Goal: Information Seeking & Learning: Learn about a topic

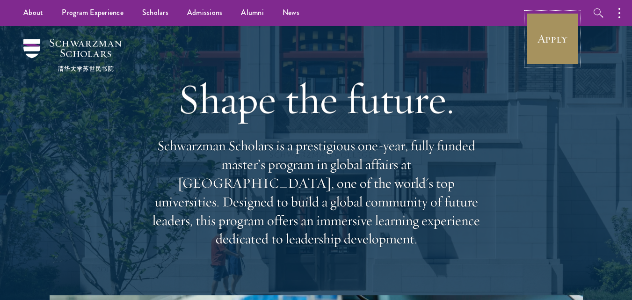
click at [549, 52] on link "Apply" at bounding box center [552, 39] width 52 height 52
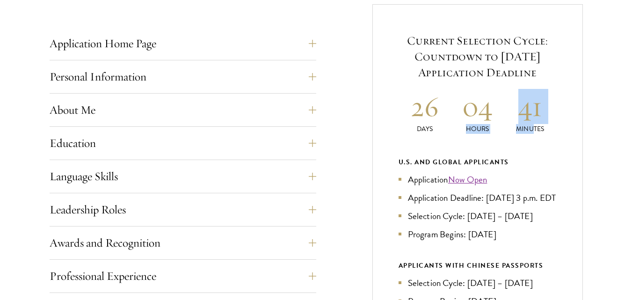
drag, startPoint x: 489, startPoint y: 115, endPoint x: 534, endPoint y: 130, distance: 46.7
click at [534, 130] on div "26 Days 04 Hours 41 Minutes" at bounding box center [477, 111] width 158 height 45
click at [552, 120] on h2 "41" at bounding box center [529, 106] width 53 height 35
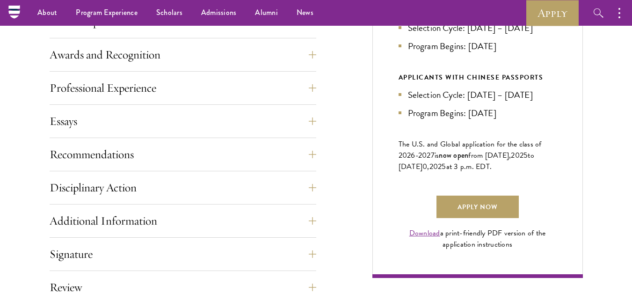
scroll to position [561, 0]
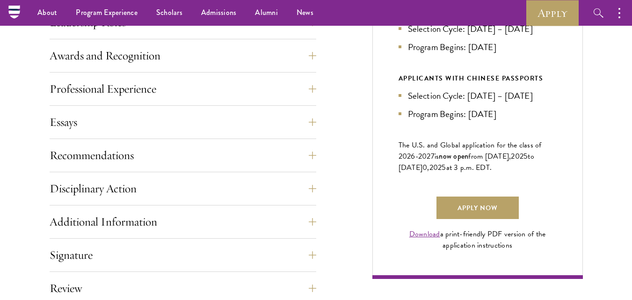
click at [145, 138] on div "Essays Each applicant is required to provide two essays and two short answer re…" at bounding box center [183, 125] width 266 height 28
click at [139, 149] on button "Recommendations" at bounding box center [190, 155] width 266 height 22
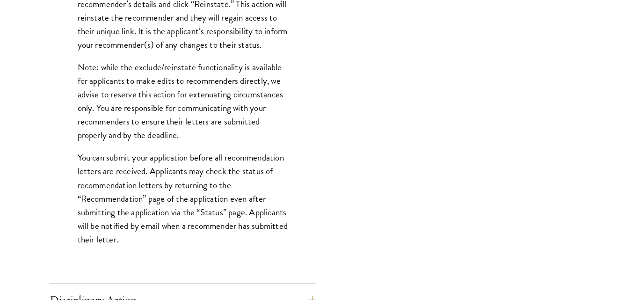
scroll to position [1356, 0]
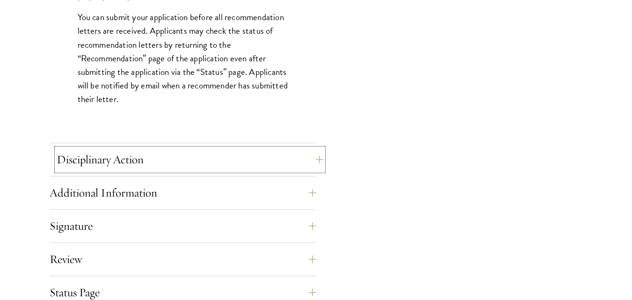
click at [185, 154] on button "Disciplinary Action" at bounding box center [190, 159] width 266 height 22
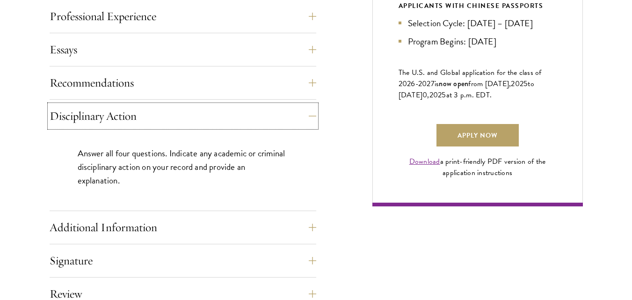
scroll to position [654, 0]
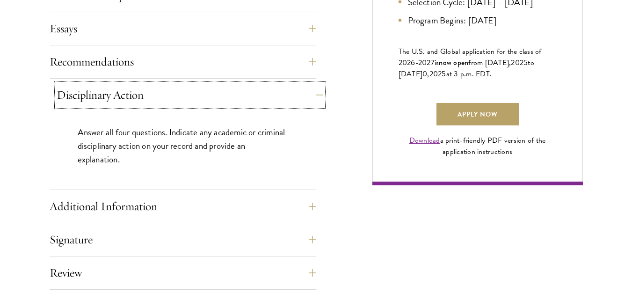
click at [272, 98] on button "Disciplinary Action" at bounding box center [190, 95] width 266 height 22
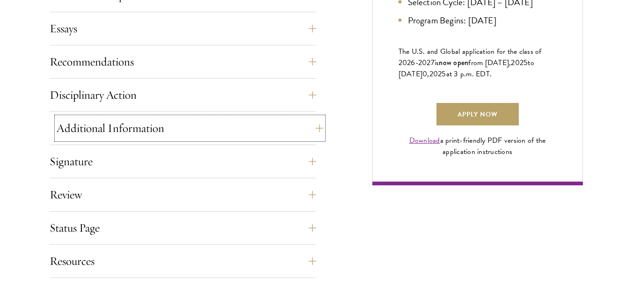
click at [183, 128] on button "Additional Information" at bounding box center [190, 128] width 266 height 22
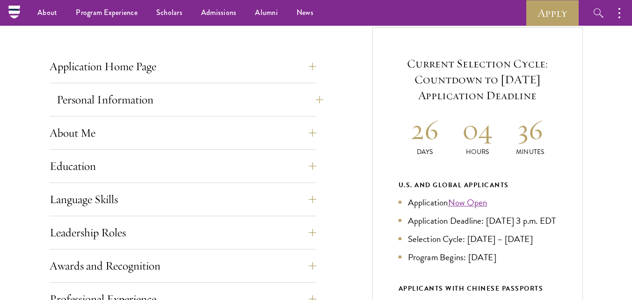
scroll to position [327, 0]
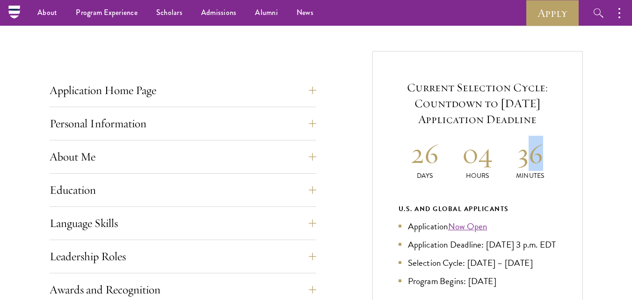
drag, startPoint x: 525, startPoint y: 141, endPoint x: 546, endPoint y: 158, distance: 27.3
click at [546, 158] on h2 "36" at bounding box center [529, 153] width 53 height 35
drag, startPoint x: 546, startPoint y: 158, endPoint x: 480, endPoint y: 170, distance: 67.9
click at [485, 170] on div "26 Days 04 Hours 36 Minutes" at bounding box center [477, 158] width 158 height 45
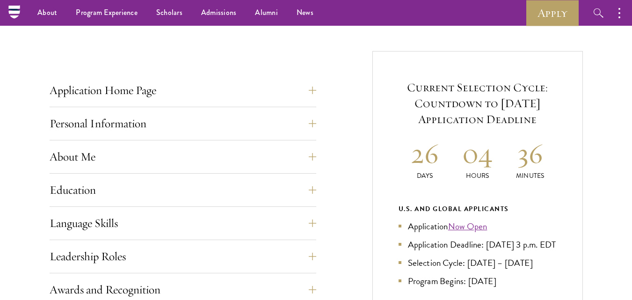
click at [384, 142] on div "Current Selection Cycle: Countdown to September 10, 2025 Application Deadline 2…" at bounding box center [477, 281] width 210 height 461
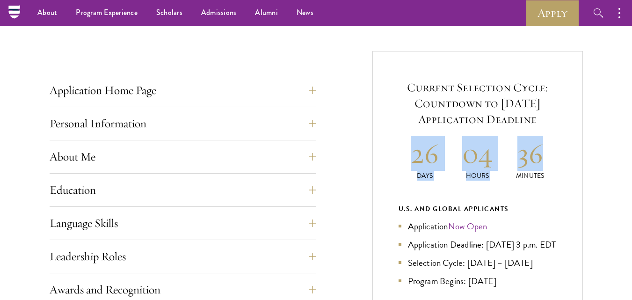
drag, startPoint x: 417, startPoint y: 158, endPoint x: 563, endPoint y: 164, distance: 146.0
click at [563, 164] on div "Current Selection Cycle: Countdown to September 10, 2025 Application Deadline 2…" at bounding box center [477, 281] width 210 height 461
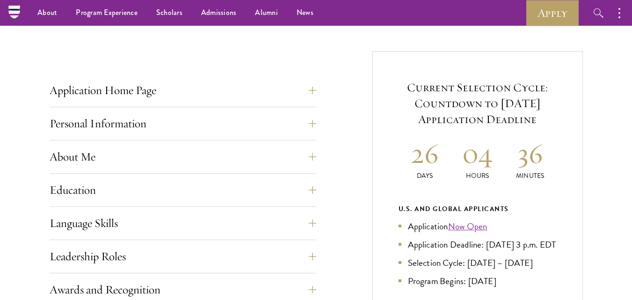
click at [562, 165] on div "Current Selection Cycle: Countdown to September 10, 2025 Application Deadline 2…" at bounding box center [477, 281] width 210 height 461
click at [197, 227] on button "Language Skills" at bounding box center [190, 223] width 266 height 22
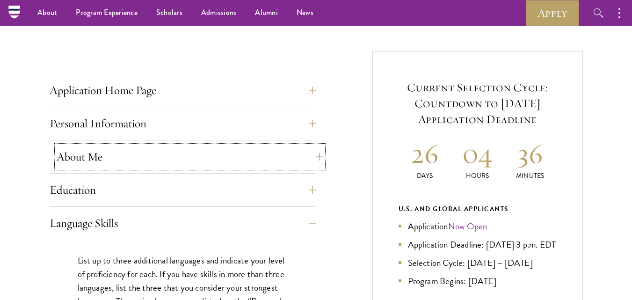
click at [204, 164] on button "About Me" at bounding box center [190, 156] width 266 height 22
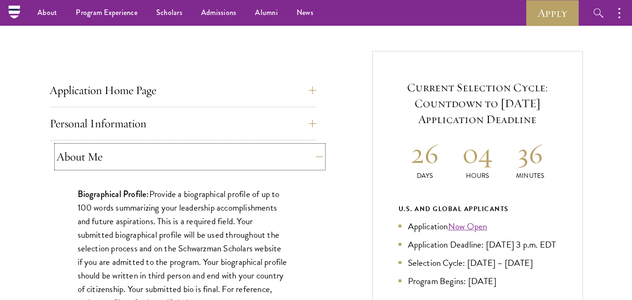
click at [201, 146] on button "About Me" at bounding box center [190, 156] width 266 height 22
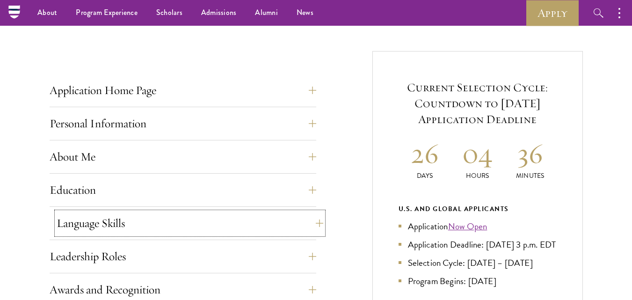
click at [139, 215] on button "Language Skills" at bounding box center [190, 223] width 266 height 22
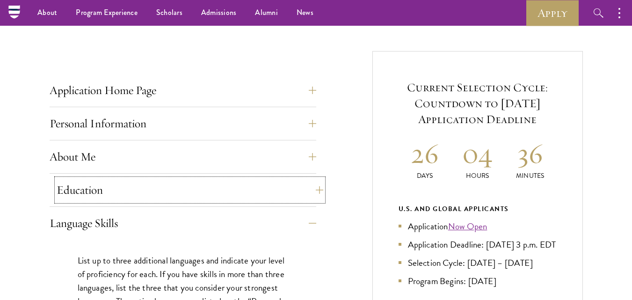
click at [171, 186] on button "Education" at bounding box center [190, 190] width 266 height 22
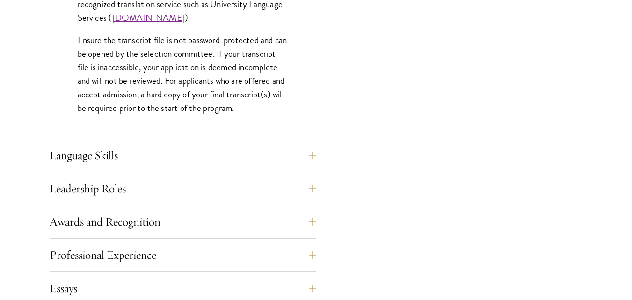
scroll to position [1589, 0]
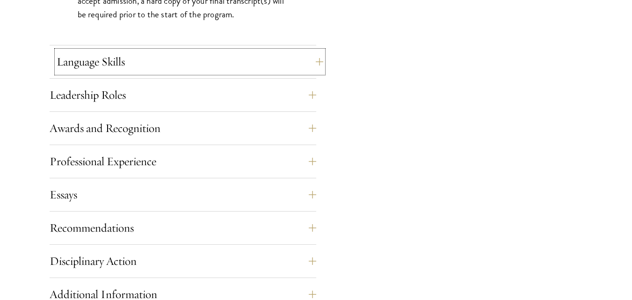
click at [152, 51] on button "Language Skills" at bounding box center [190, 61] width 266 height 22
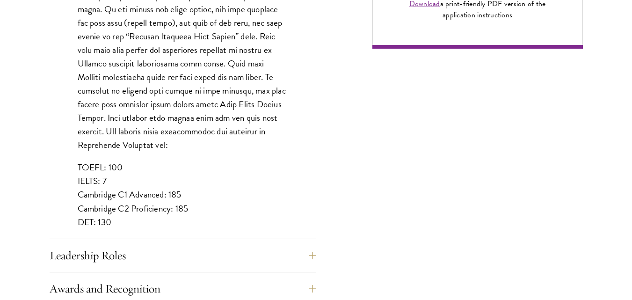
scroll to position [795, 0]
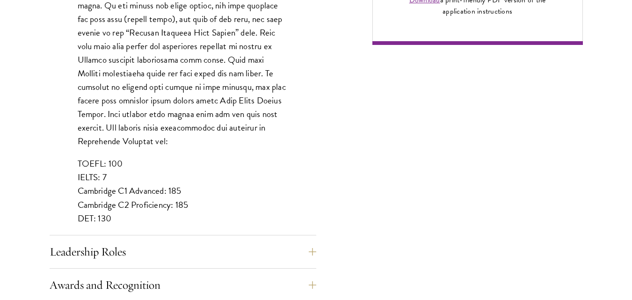
drag, startPoint x: 124, startPoint y: 207, endPoint x: 25, endPoint y: 201, distance: 99.8
click at [25, 201] on div "Start the Process Take the first step toward joining a global community that wi…" at bounding box center [316, 38] width 632 height 1123
click at [163, 165] on p "TOEFL: 100 IELTS: 7 Cambridge C1 Advanced: 185 Cambridge C2 Proficiency: 185 DE…" at bounding box center [183, 191] width 210 height 68
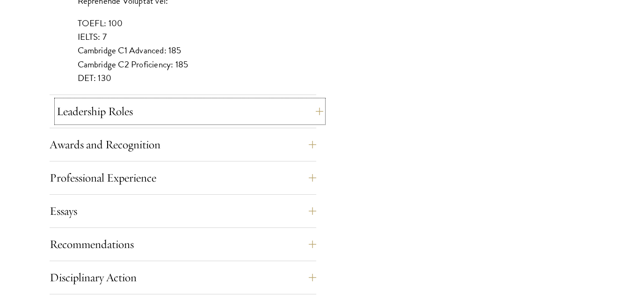
click at [182, 107] on button "Leadership Roles" at bounding box center [190, 111] width 266 height 22
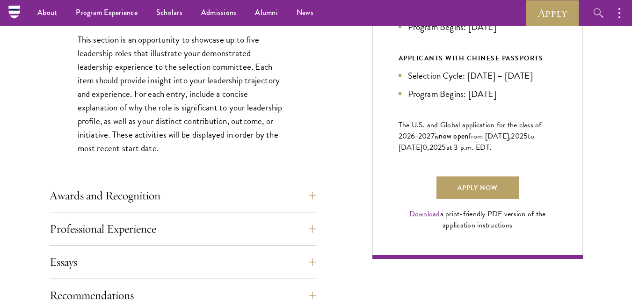
scroll to position [514, 0]
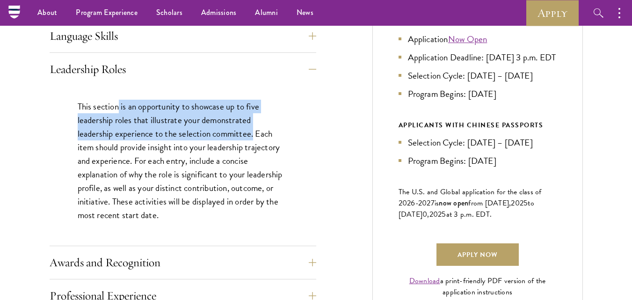
drag, startPoint x: 117, startPoint y: 107, endPoint x: 254, endPoint y: 135, distance: 139.9
click at [254, 135] on p "This section is an opportunity to showcase up to five leadership roles that ill…" at bounding box center [183, 161] width 210 height 122
copy p "is an opportunity to showcase up to five leadership roles that illustrate your …"
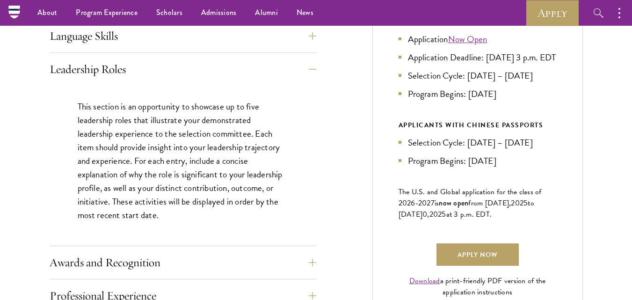
click at [278, 197] on p "This section is an opportunity to showcase up to five leadership roles that ill…" at bounding box center [183, 161] width 210 height 122
click at [222, 129] on p "This section is an opportunity to showcase up to five leadership roles that ill…" at bounding box center [183, 161] width 210 height 122
drag, startPoint x: 138, startPoint y: 70, endPoint x: 50, endPoint y: 72, distance: 88.9
click at [50, 72] on button "Leadership Roles" at bounding box center [183, 69] width 266 height 22
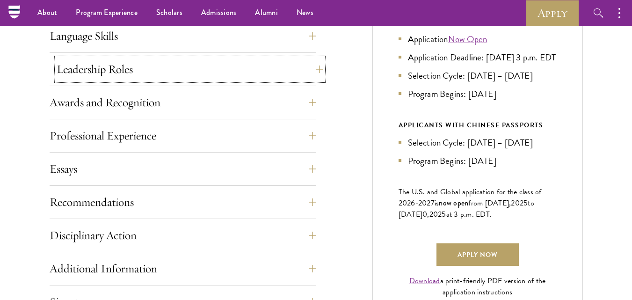
click at [191, 78] on button "Leadership Roles" at bounding box center [190, 69] width 266 height 22
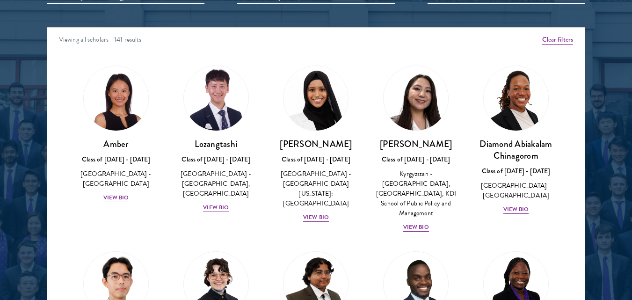
scroll to position [1215, 0]
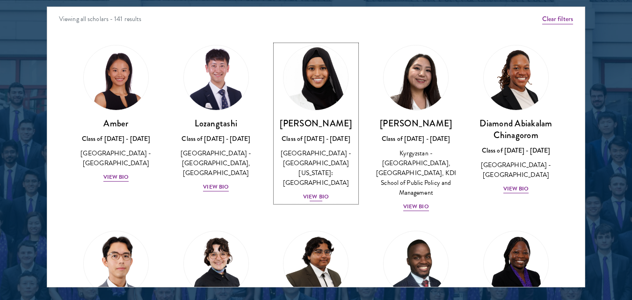
click at [320, 192] on div "View Bio" at bounding box center [316, 196] width 26 height 9
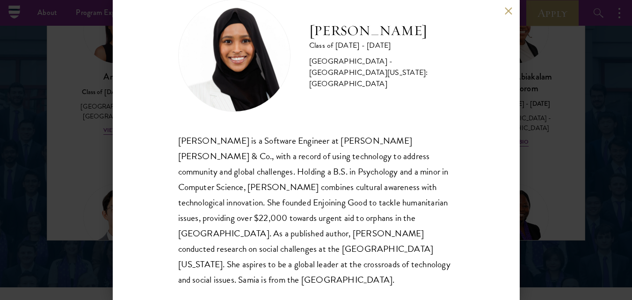
scroll to position [1169, 0]
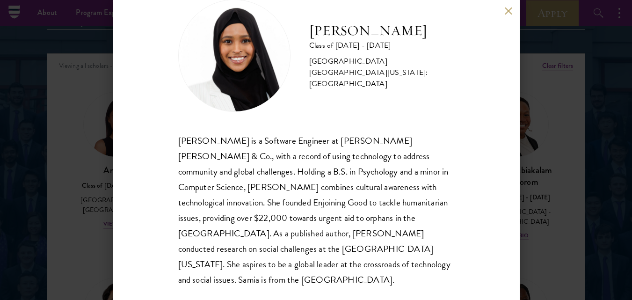
click at [507, 11] on button at bounding box center [508, 11] width 8 height 8
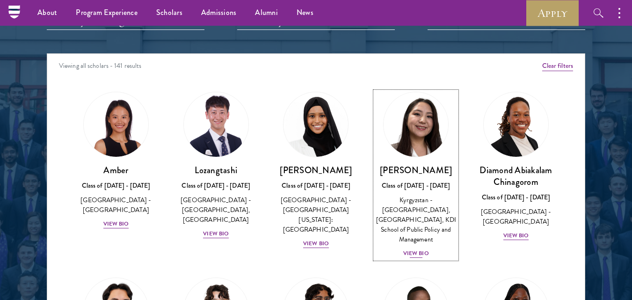
click at [411, 246] on div "Nurzada Abdivalieva Class of 2025 - 2026 Kyrgyzstan - American University of Ce…" at bounding box center [415, 211] width 81 height 94
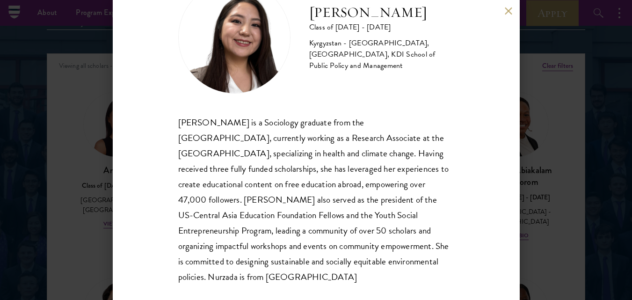
scroll to position [59, 0]
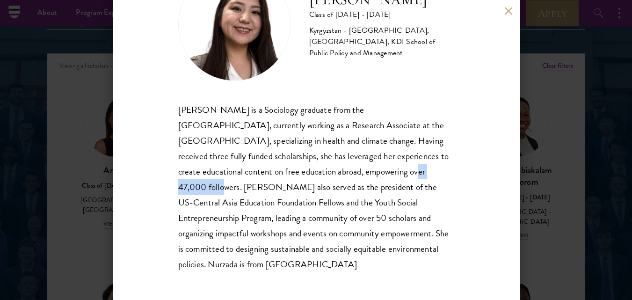
drag, startPoint x: 321, startPoint y: 174, endPoint x: 374, endPoint y: 174, distance: 52.8
click at [374, 174] on div "Nurzada Abdivalieva is a Sociology graduate from the University of Cambridge, c…" at bounding box center [316, 187] width 276 height 170
click at [383, 172] on div "Nurzada Abdivalieva is a Sociology graduate from the University of Cambridge, c…" at bounding box center [316, 187] width 276 height 170
click at [509, 7] on button at bounding box center [508, 11] width 8 height 8
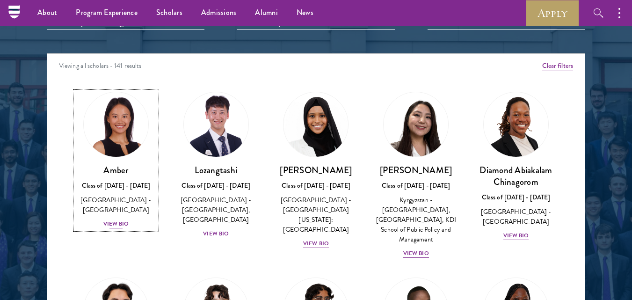
click at [118, 219] on div "View Bio" at bounding box center [116, 223] width 26 height 9
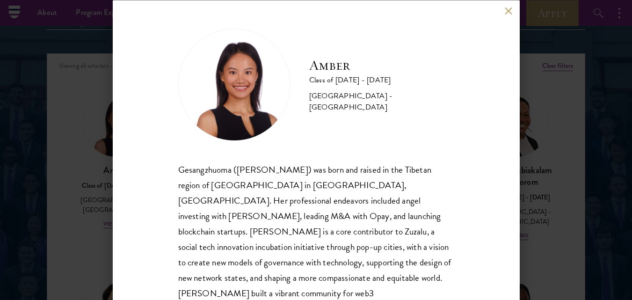
scroll to position [59, 0]
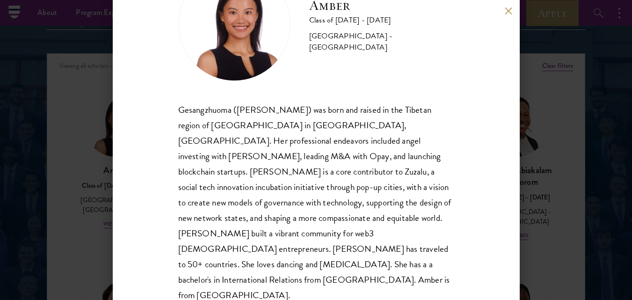
click at [500, 12] on div "Amber Class of 2025 - 2026 China - Peking University Gesangzhuoma (Amber) was b…" at bounding box center [316, 150] width 407 height 300
click at [509, 14] on button at bounding box center [508, 11] width 8 height 8
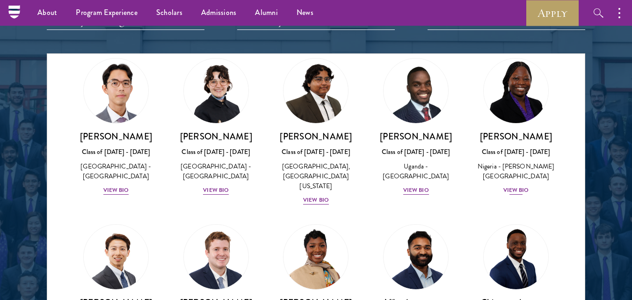
scroll to position [234, 0]
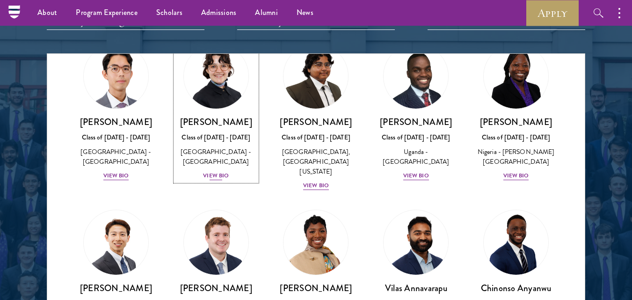
click at [225, 176] on div "View Bio" at bounding box center [216, 175] width 26 height 9
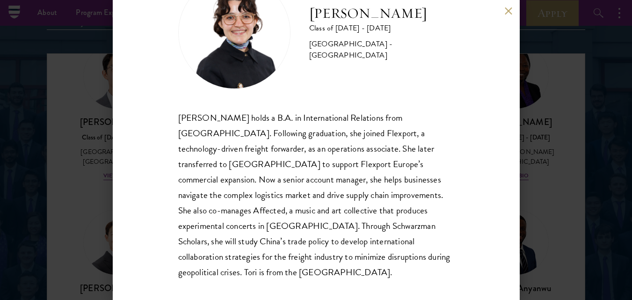
scroll to position [59, 0]
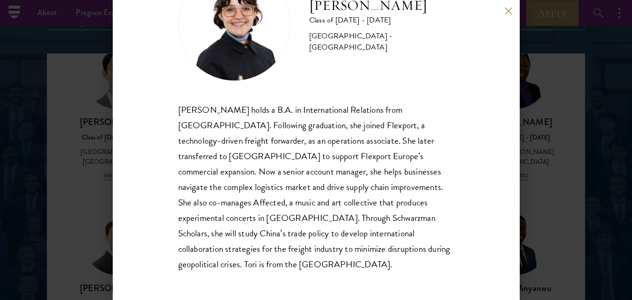
click at [507, 10] on button at bounding box center [508, 11] width 8 height 8
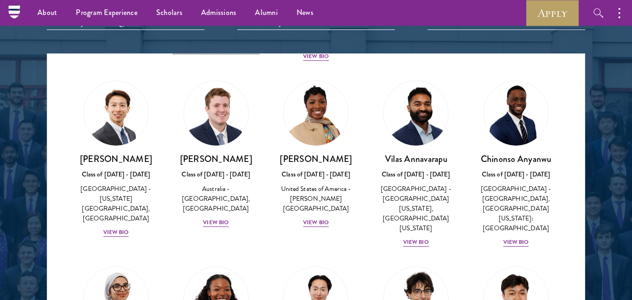
scroll to position [364, 0]
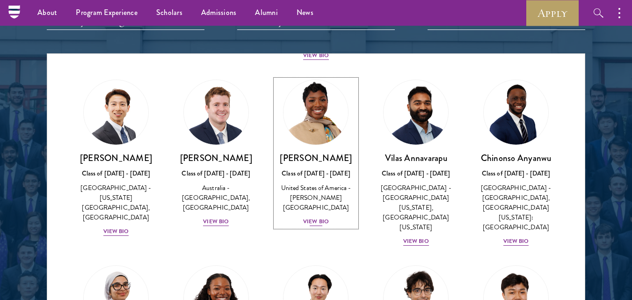
click at [319, 217] on div "View Bio" at bounding box center [316, 221] width 26 height 9
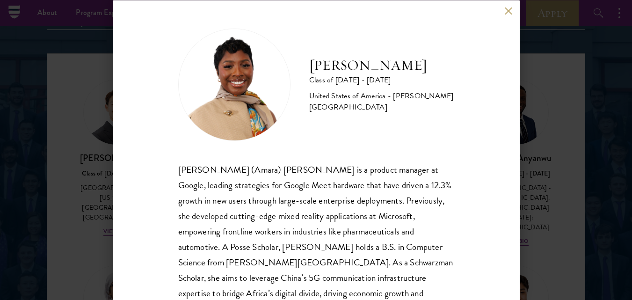
scroll to position [44, 0]
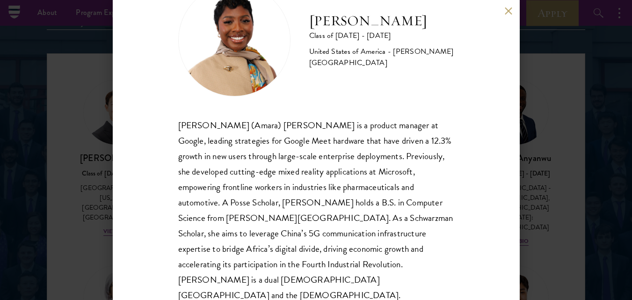
drag, startPoint x: 504, startPoint y: 6, endPoint x: 507, endPoint y: 22, distance: 16.1
click at [507, 22] on div "Amara Anigbo Class of 2025 - 2026 United States of America - Dickinson College …" at bounding box center [316, 150] width 407 height 300
click at [507, 7] on button at bounding box center [508, 11] width 8 height 8
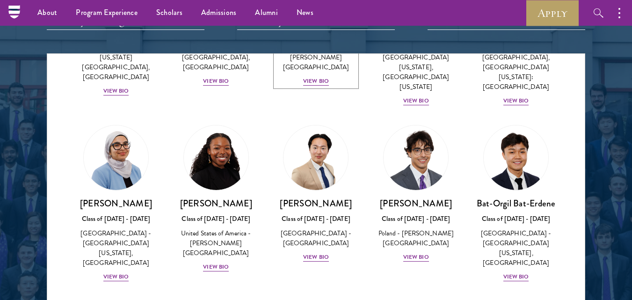
scroll to position [551, 0]
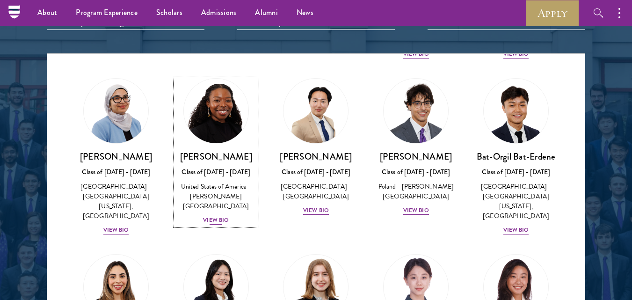
click at [209, 193] on div "Cowiya Arouna Class of 2025 - 2026 United States of America - Smith College Vie…" at bounding box center [215, 188] width 81 height 75
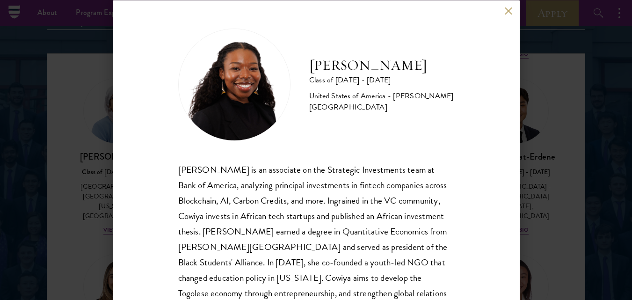
scroll to position [44, 0]
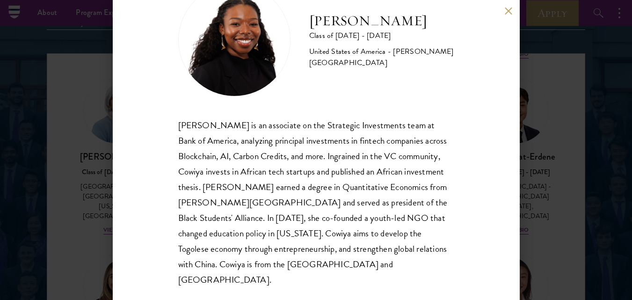
click at [534, 97] on div "Cowiya Arouna Class of 2025 - 2026 United States of America - Smith College Cow…" at bounding box center [316, 150] width 632 height 300
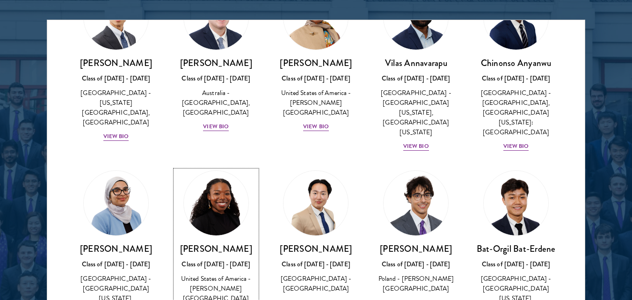
scroll to position [472, 0]
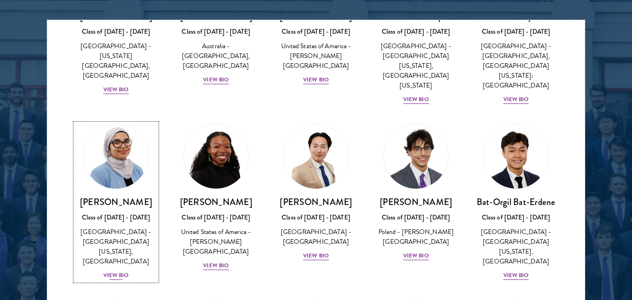
click at [114, 271] on div "View Bio" at bounding box center [116, 275] width 26 height 9
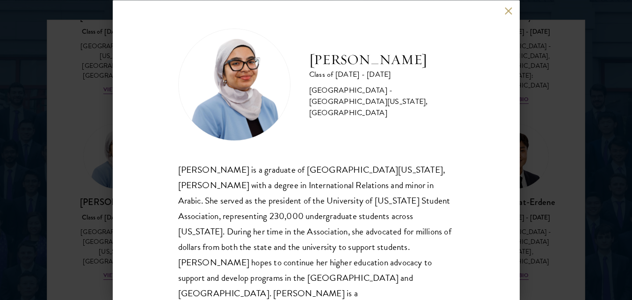
scroll to position [13, 0]
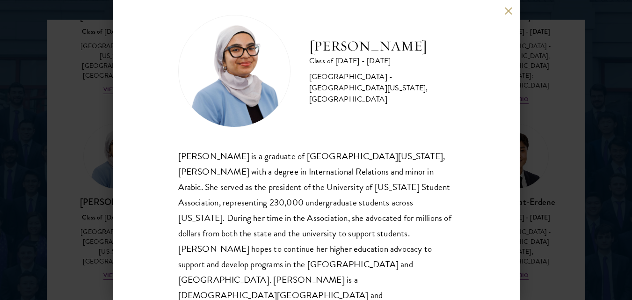
click at [511, 13] on button at bounding box center [508, 11] width 8 height 8
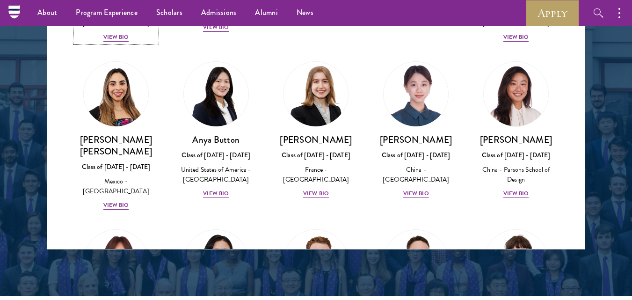
scroll to position [1202, 0]
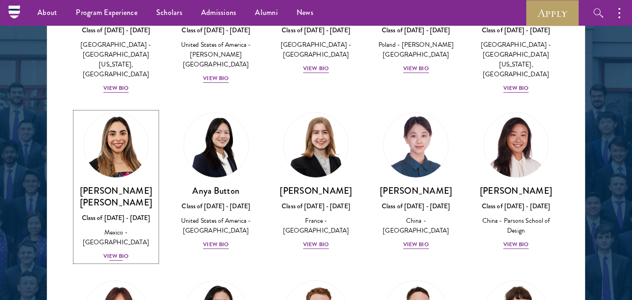
click at [115, 251] on div "View Bio" at bounding box center [116, 255] width 26 height 9
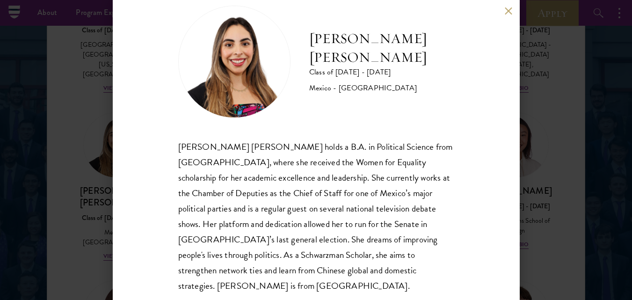
scroll to position [44, 0]
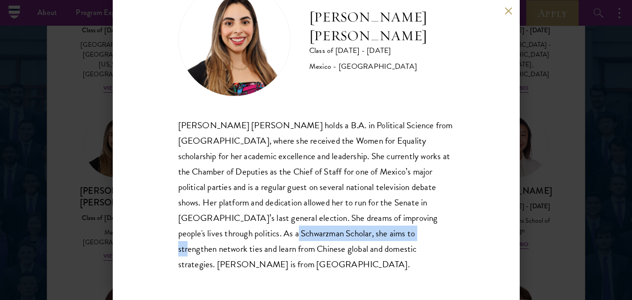
drag, startPoint x: 285, startPoint y: 233, endPoint x: 419, endPoint y: 236, distance: 134.2
click at [419, 236] on div "Natalie Bravo Ortiz holds a B.A. in Political Science from Instituto Tecnológic…" at bounding box center [316, 194] width 276 height 154
click at [612, 56] on div "Natalie Bravo Ortiz Class of 2025 - 2026 Mexico - Instituto Tecnológico Autónom…" at bounding box center [316, 150] width 632 height 300
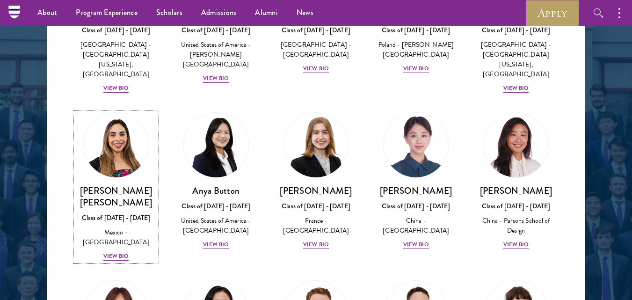
scroll to position [662, 0]
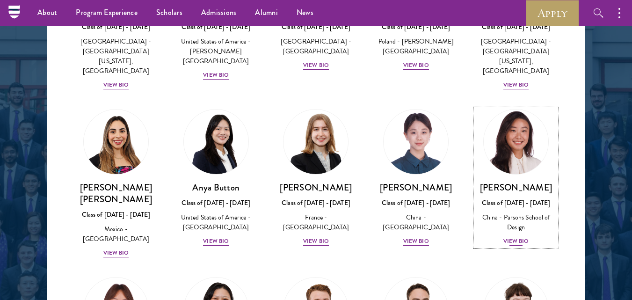
click at [506, 237] on div "View Bio" at bounding box center [516, 241] width 26 height 9
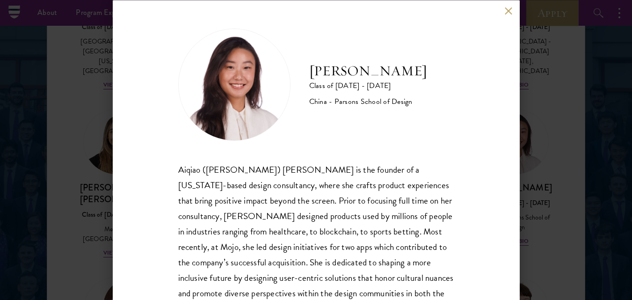
scroll to position [44, 0]
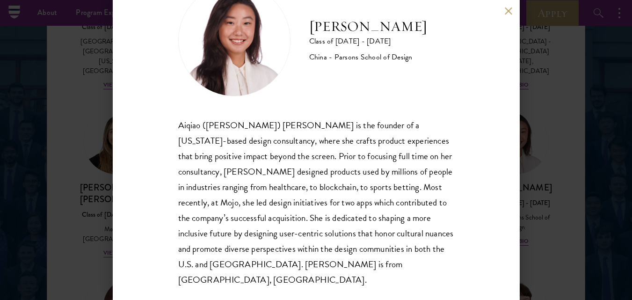
click at [505, 13] on button at bounding box center [508, 11] width 8 height 8
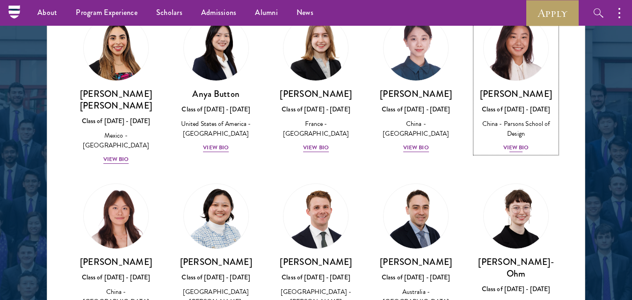
scroll to position [849, 0]
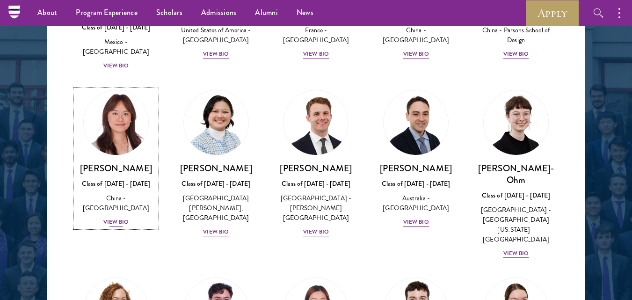
click at [110, 190] on div "Yilin Chen Class of 2025 - 2026 China - Yale University View Bio" at bounding box center [115, 194] width 81 height 65
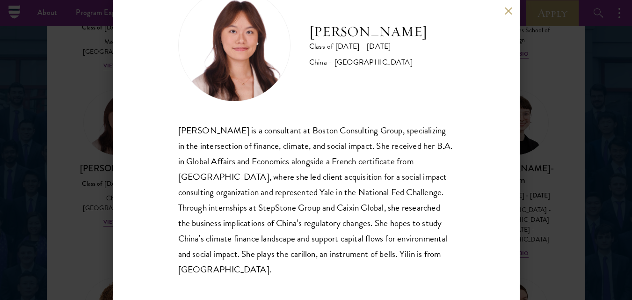
scroll to position [44, 0]
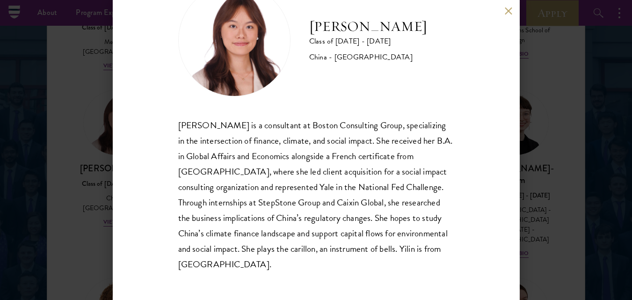
click at [505, 13] on button at bounding box center [508, 11] width 8 height 8
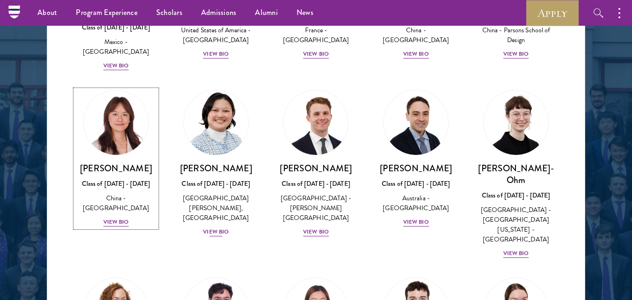
scroll to position [896, 0]
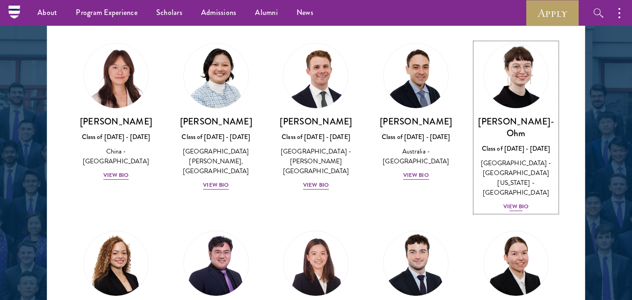
click at [516, 202] on div "View Bio" at bounding box center [516, 206] width 26 height 9
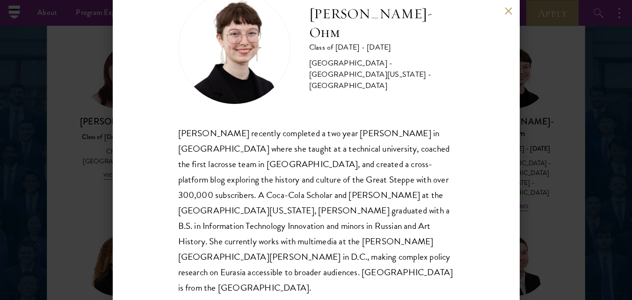
scroll to position [44, 0]
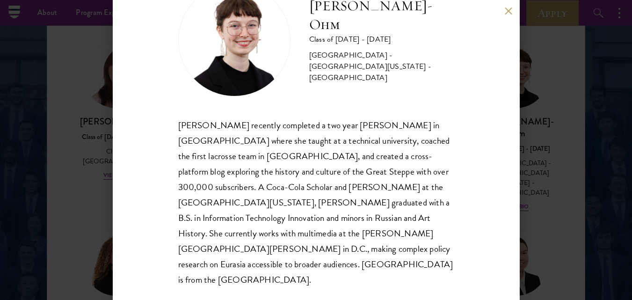
click at [504, 12] on button at bounding box center [508, 11] width 8 height 8
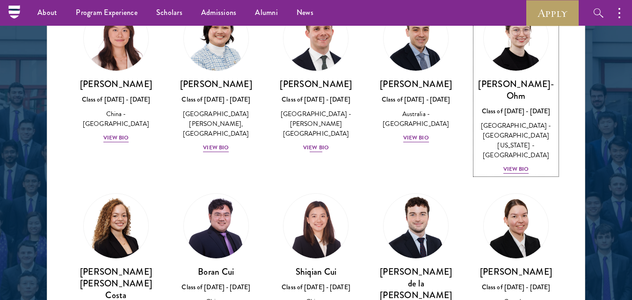
scroll to position [1029, 0]
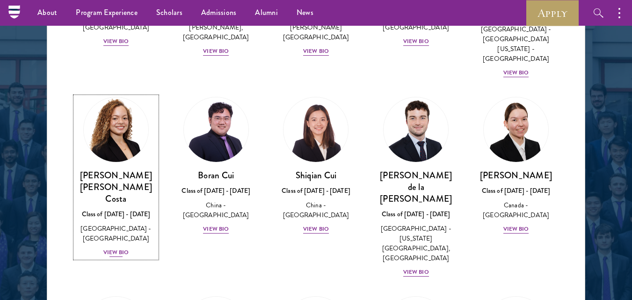
click at [123, 248] on div "View Bio" at bounding box center [116, 252] width 26 height 9
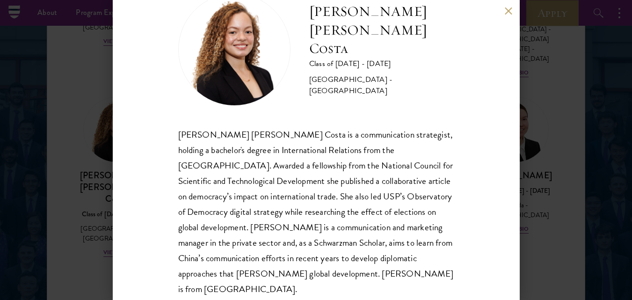
scroll to position [44, 0]
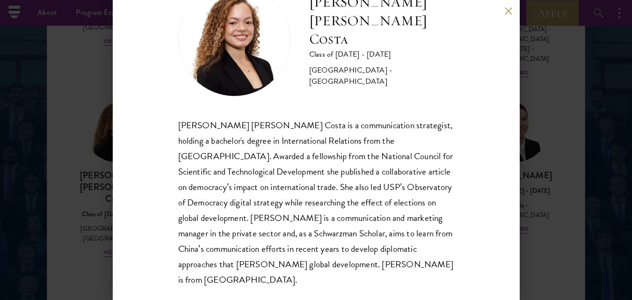
click at [265, 158] on div "Maria Gabriella Oliveira Costa is a communication strategist, holding a bachelo…" at bounding box center [316, 202] width 276 height 170
copy div "fellowship"
click at [353, 186] on div "Maria Gabriella Oliveira Costa is a communication strategist, holding a bachelo…" at bounding box center [316, 202] width 276 height 170
drag, startPoint x: 331, startPoint y: 266, endPoint x: 391, endPoint y: 270, distance: 60.4
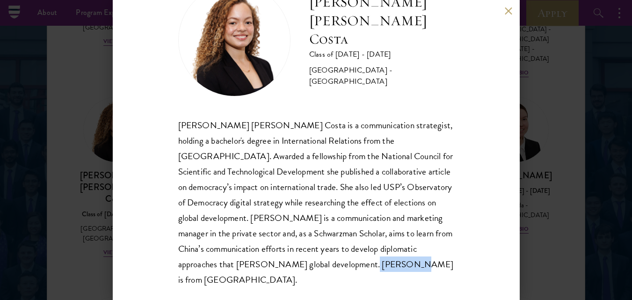
click at [391, 270] on div "Maria Gabriella Oliveira Costa is a communication strategist, holding a bachelo…" at bounding box center [316, 202] width 276 height 170
click at [393, 262] on div "Maria Gabriella Oliveira Costa is a communication strategist, holding a bachelo…" at bounding box center [316, 202] width 276 height 170
click at [508, 11] on button at bounding box center [508, 11] width 8 height 8
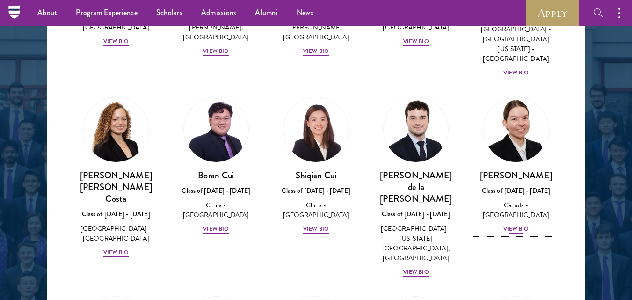
click at [507, 224] on div "View Bio" at bounding box center [516, 228] width 26 height 9
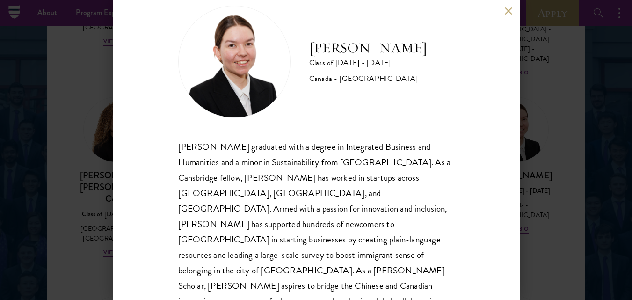
scroll to position [44, 0]
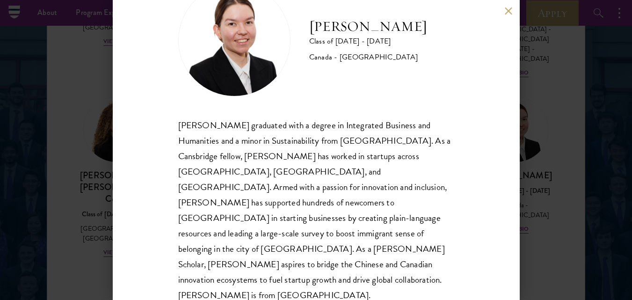
click at [510, 12] on button at bounding box center [508, 11] width 8 height 8
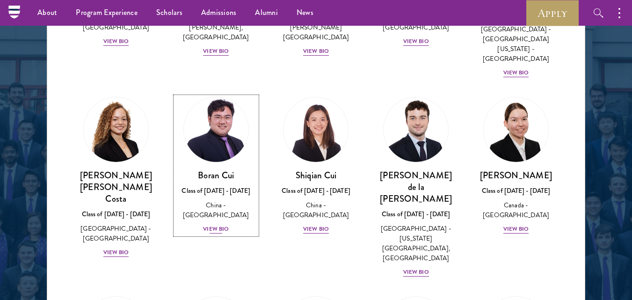
click at [208, 169] on div "Boran Cui Class of 2025 - 2026 China - Trinity College View Bio" at bounding box center [215, 201] width 81 height 65
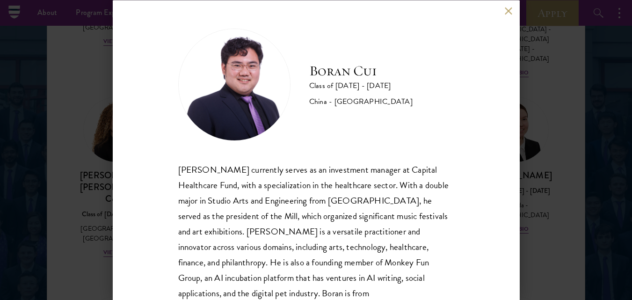
scroll to position [29, 0]
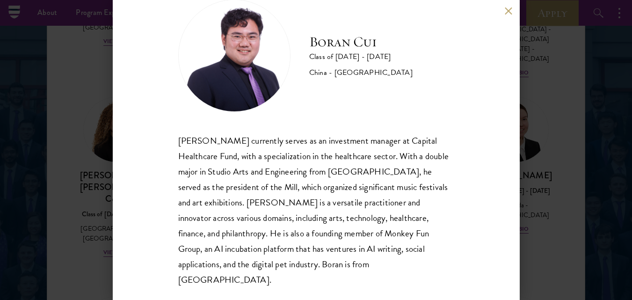
click at [510, 13] on button at bounding box center [508, 11] width 8 height 8
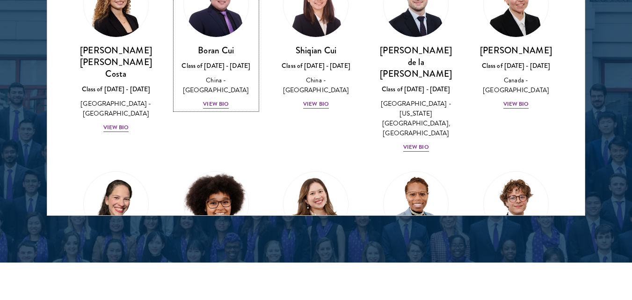
scroll to position [1123, 0]
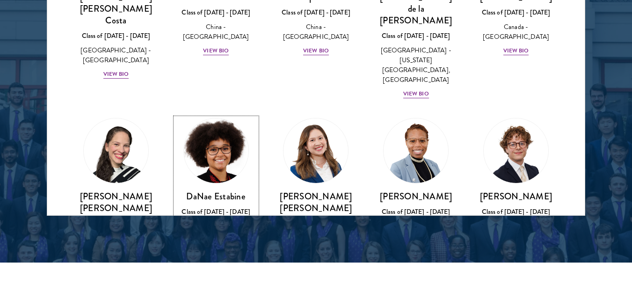
click at [209, 190] on div "DaNae Estabine Class of 2025 - 2026 United States of America - University of Ka…" at bounding box center [215, 227] width 81 height 75
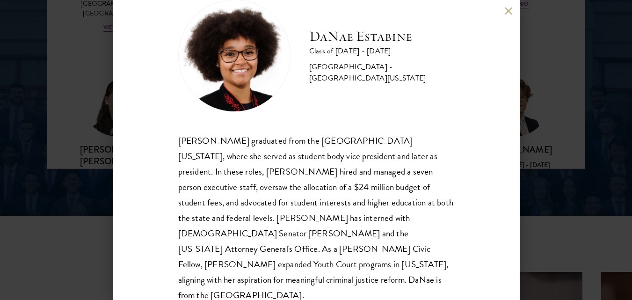
scroll to position [1287, 0]
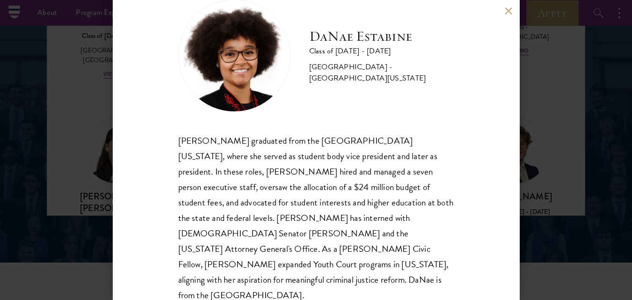
click at [510, 15] on div "DaNae Estabine Class of 2025 - 2026 United States of America - University of Ka…" at bounding box center [316, 150] width 407 height 300
click at [508, 12] on button at bounding box center [508, 11] width 8 height 8
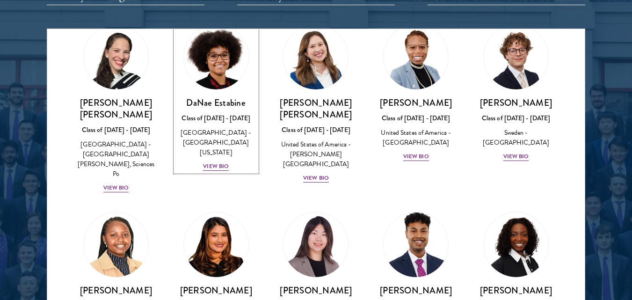
scroll to position [1357, 0]
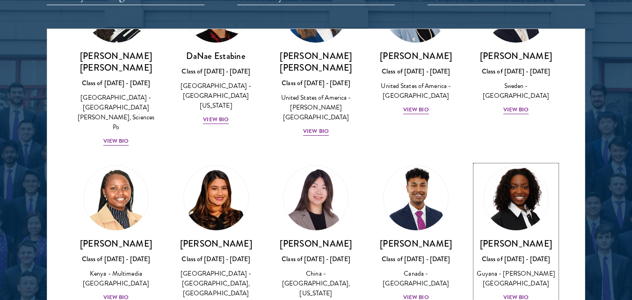
click at [513, 293] on div "View Bio" at bounding box center [516, 297] width 26 height 9
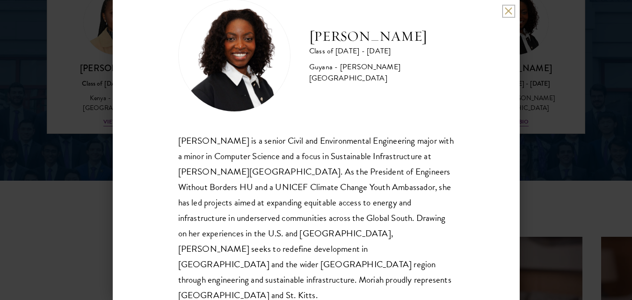
scroll to position [1427, 0]
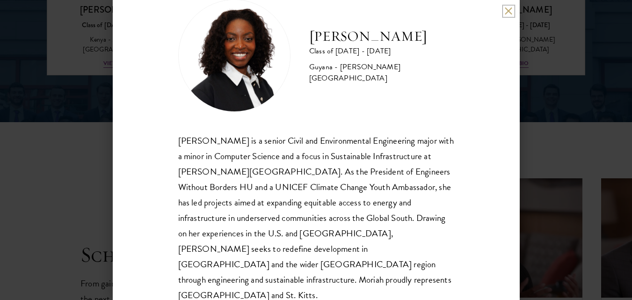
click at [511, 8] on button at bounding box center [508, 11] width 8 height 8
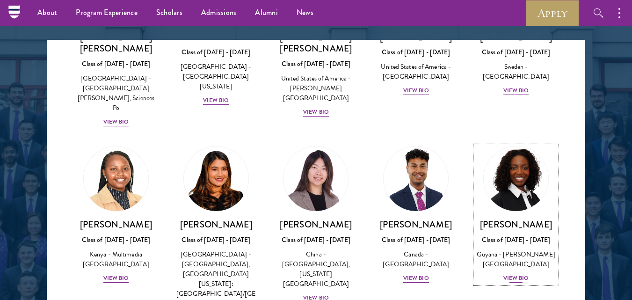
scroll to position [1403, 0]
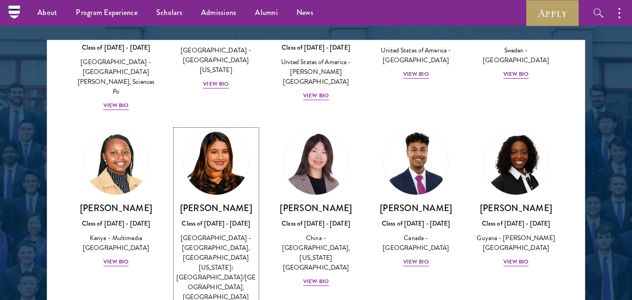
click at [206, 202] on div "Nina Gohel Class of 2025 - 2026 United States of America - Rutgers, The State U…" at bounding box center [215, 259] width 81 height 114
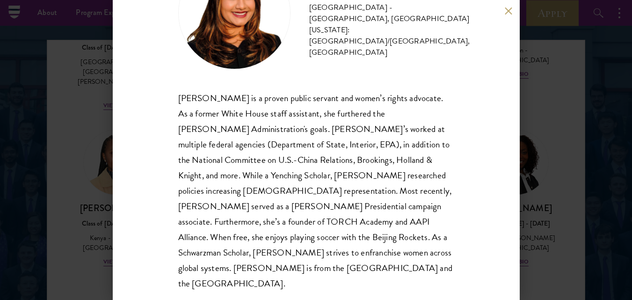
scroll to position [75, 0]
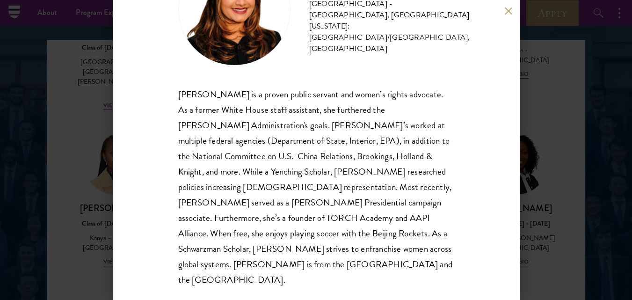
click at [505, 14] on button at bounding box center [508, 11] width 8 height 8
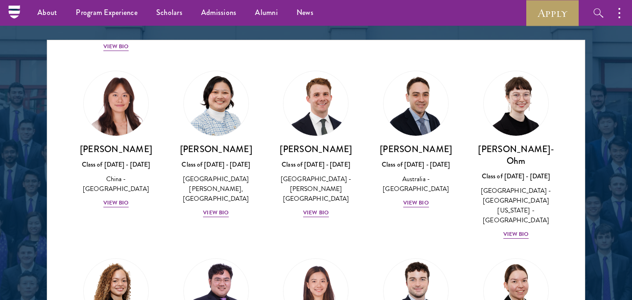
scroll to position [514, 0]
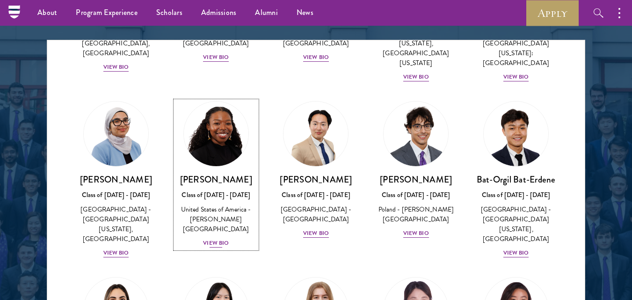
click at [216, 218] on div "Cowiya Arouna Class of 2025 - 2026 United States of America - Smith College Vie…" at bounding box center [215, 210] width 81 height 75
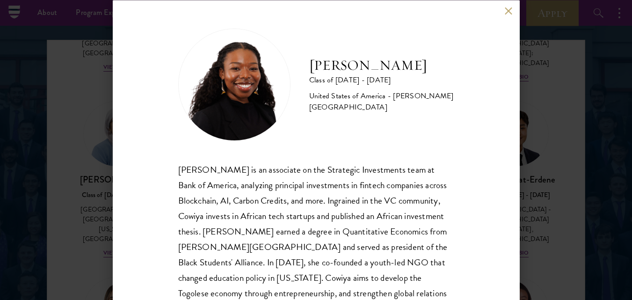
scroll to position [44, 0]
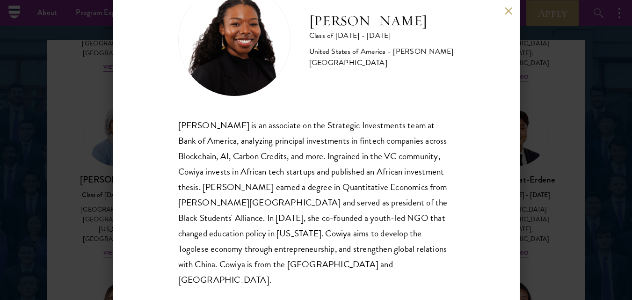
click at [507, 3] on div "Cowiya Arouna Class of 2025 - 2026 United States of America - Smith College Cow…" at bounding box center [316, 150] width 407 height 300
click at [504, 13] on button at bounding box center [508, 11] width 8 height 8
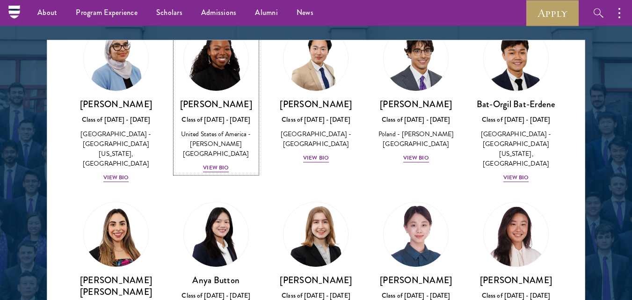
scroll to position [654, 0]
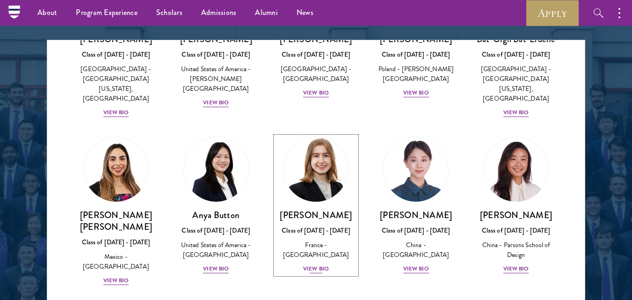
click at [311, 225] on div "Class of 2025 - 2026" at bounding box center [315, 230] width 81 height 10
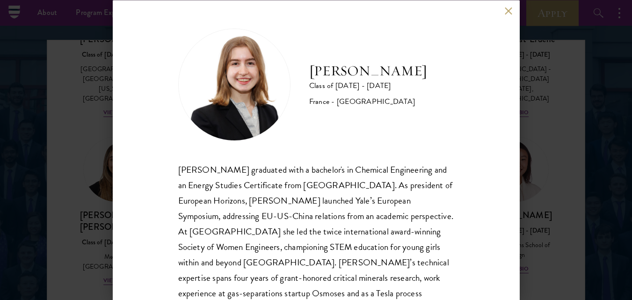
scroll to position [59, 0]
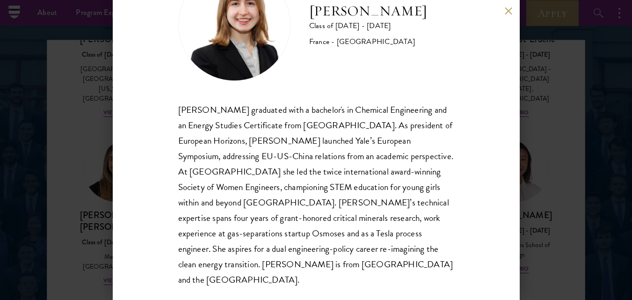
click at [317, 136] on div "Anne-Amélie Campant graduated with a bachelor's in Chemical Engineering and an …" at bounding box center [316, 195] width 276 height 186
copy div "launched"
click at [321, 152] on div "Anne-Amélie Campant graduated with a bachelor's in Chemical Engineering and an …" at bounding box center [316, 195] width 276 height 186
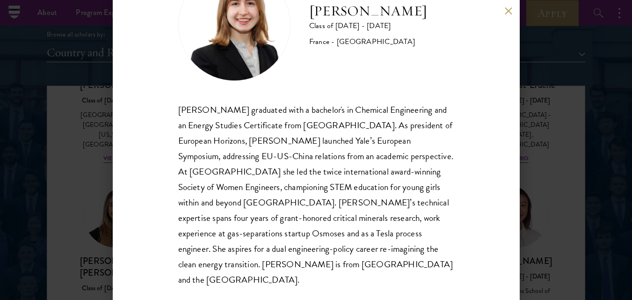
scroll to position [1135, 0]
click at [506, 12] on button at bounding box center [508, 11] width 8 height 8
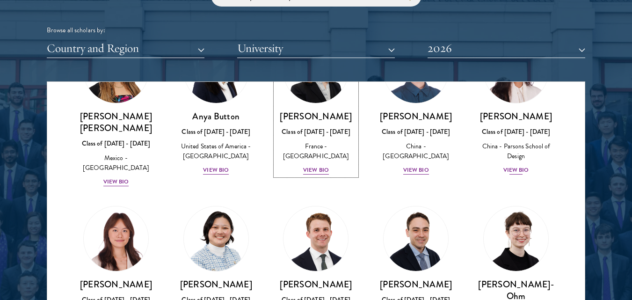
scroll to position [888, 0]
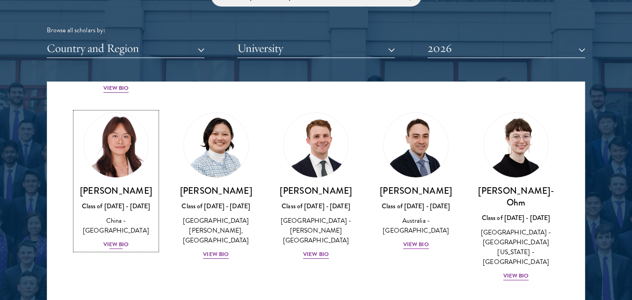
click at [104, 240] on div "View Bio" at bounding box center [116, 244] width 26 height 9
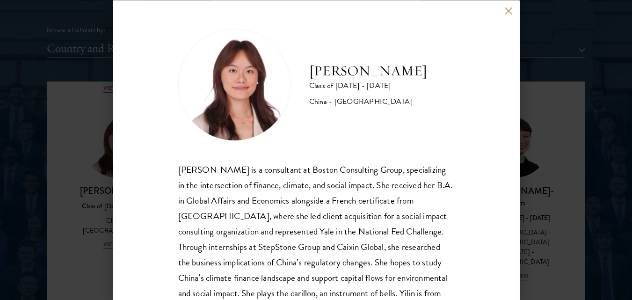
click at [504, 10] on button at bounding box center [508, 11] width 8 height 8
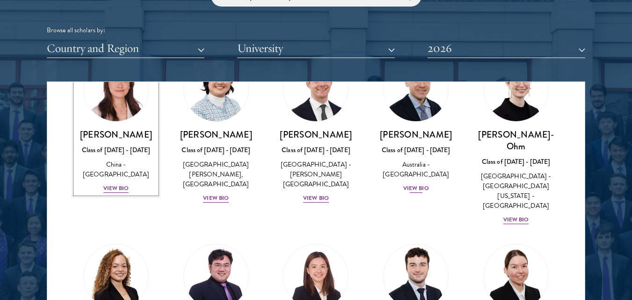
scroll to position [935, 0]
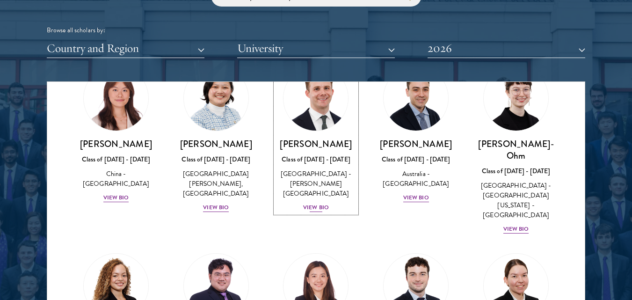
click at [329, 163] on div "Chandler Compton Class of 2025 - 2026 United States of America - Wofford Colleg…" at bounding box center [315, 175] width 81 height 75
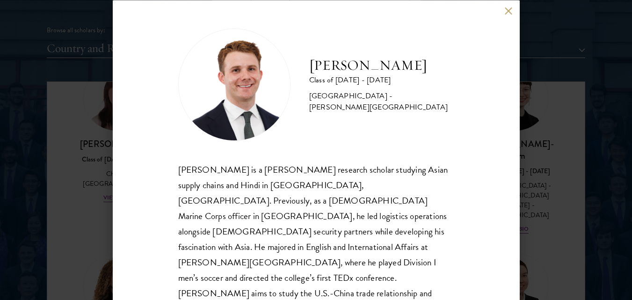
scroll to position [29, 0]
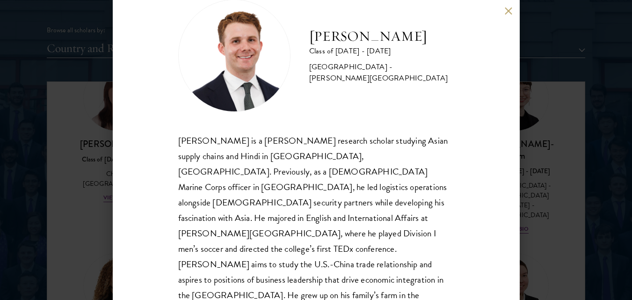
click at [508, 12] on button at bounding box center [508, 11] width 8 height 8
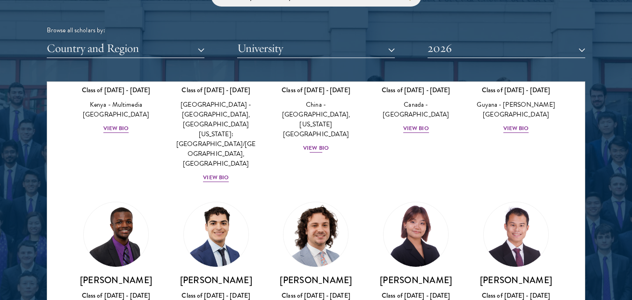
scroll to position [1592, 0]
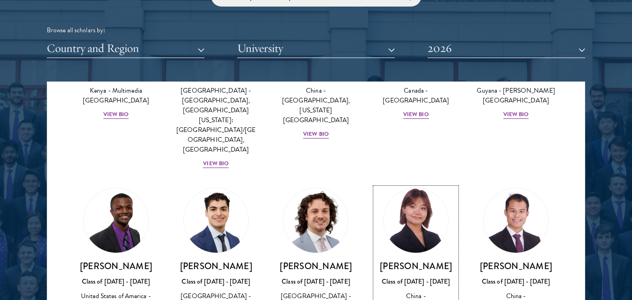
click at [413, 291] on div "China - Tsinghua University" at bounding box center [415, 301] width 81 height 20
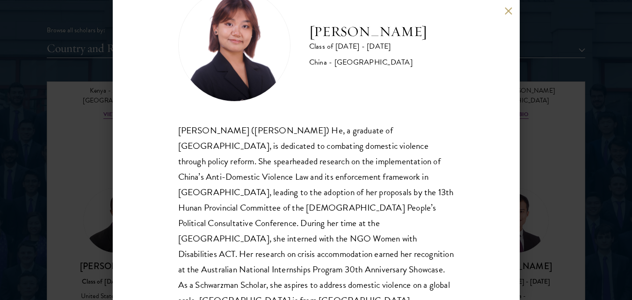
scroll to position [59, 0]
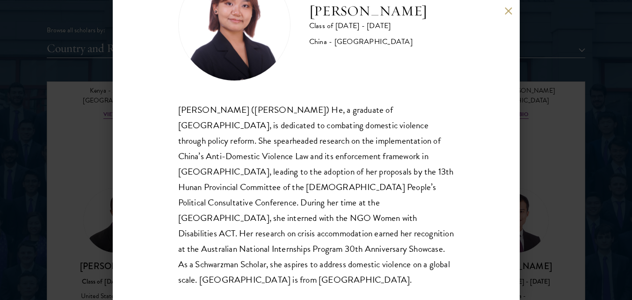
click at [568, 112] on div "Cynthia He Class of 2025 - 2026 China - Tsinghua University Yuqing (Cynthia) He…" at bounding box center [316, 150] width 632 height 300
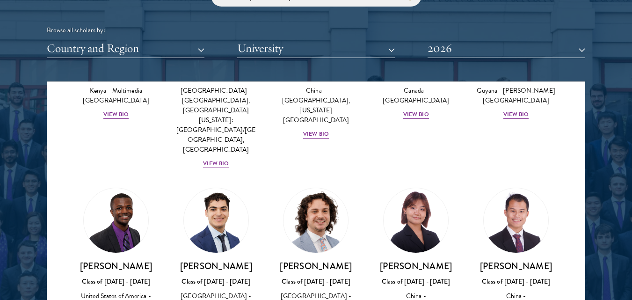
click at [507, 14] on div "Scholar Directory Congratulations and welcome to the Schwarzman Scholars Class …" at bounding box center [316, 123] width 538 height 475
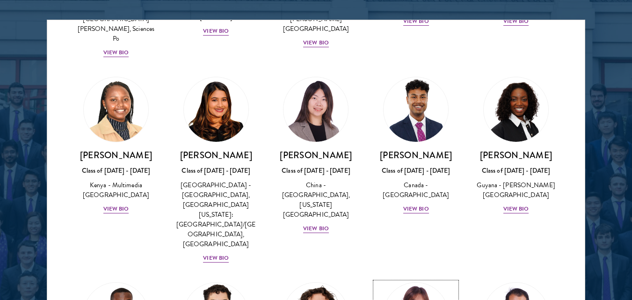
scroll to position [1670, 0]
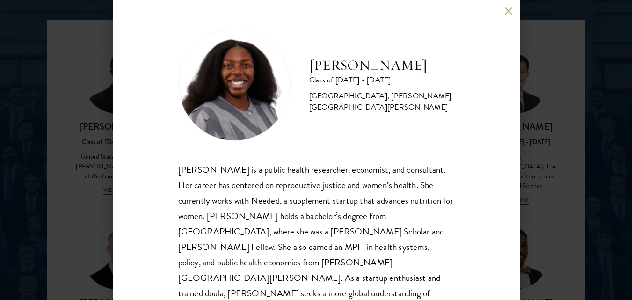
scroll to position [44, 0]
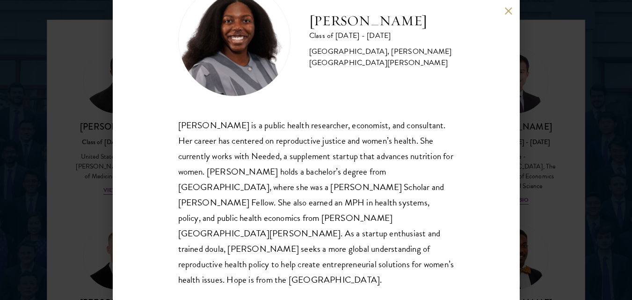
click at [505, 8] on button at bounding box center [508, 11] width 8 height 8
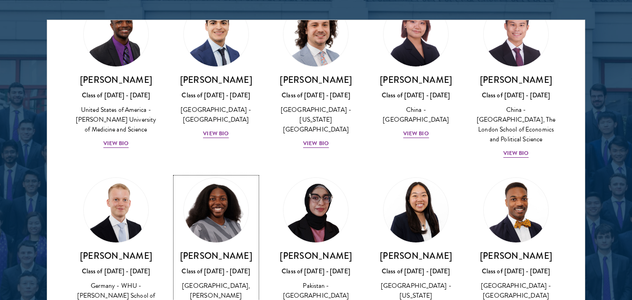
scroll to position [1763, 0]
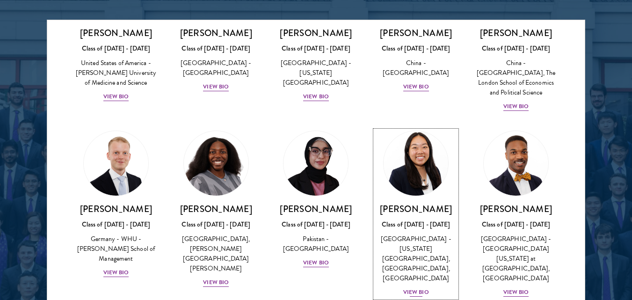
click at [403, 287] on div "View Bio" at bounding box center [416, 291] width 26 height 9
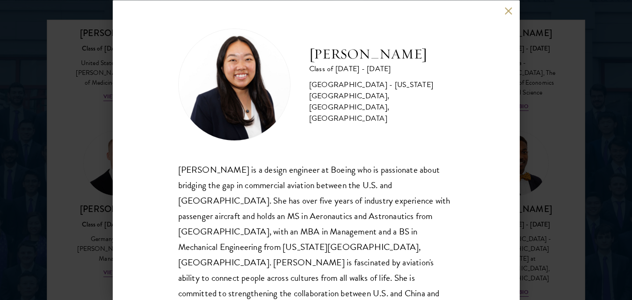
scroll to position [29, 0]
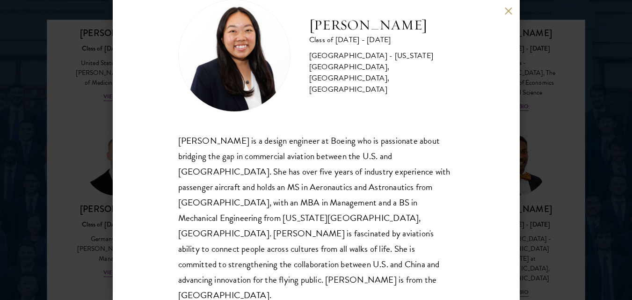
click at [508, 12] on button at bounding box center [508, 11] width 8 height 8
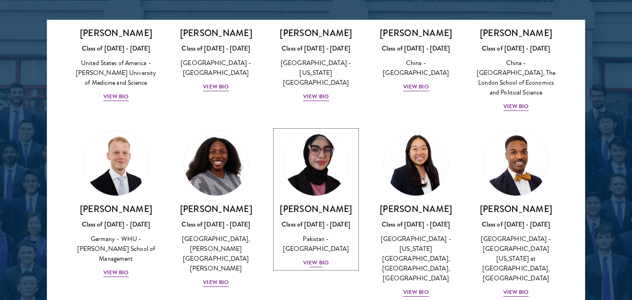
click at [302, 219] on div "Class of 2025 - 2026" at bounding box center [315, 224] width 81 height 10
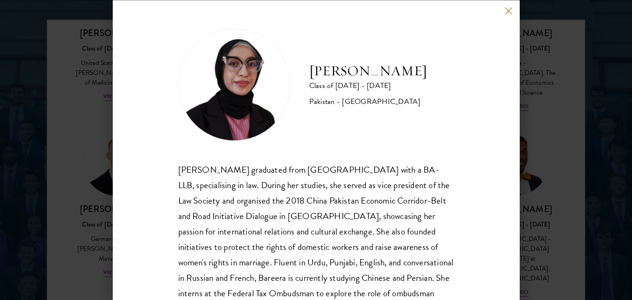
scroll to position [44, 0]
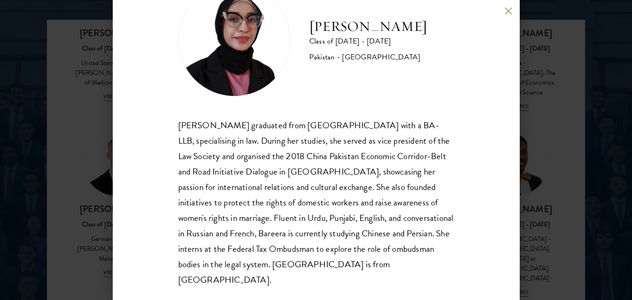
click at [511, 10] on button at bounding box center [508, 11] width 8 height 8
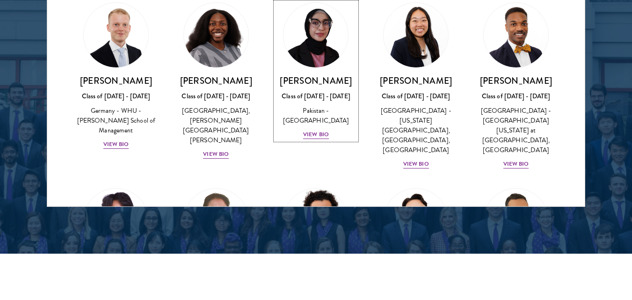
scroll to position [1810, 0]
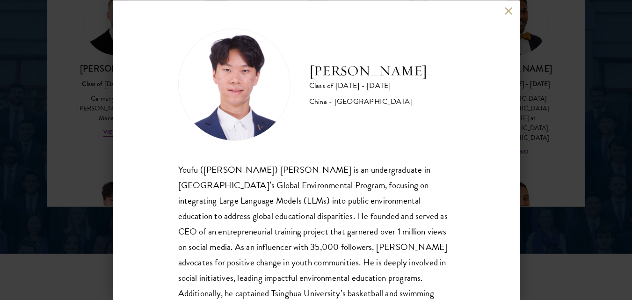
scroll to position [44, 0]
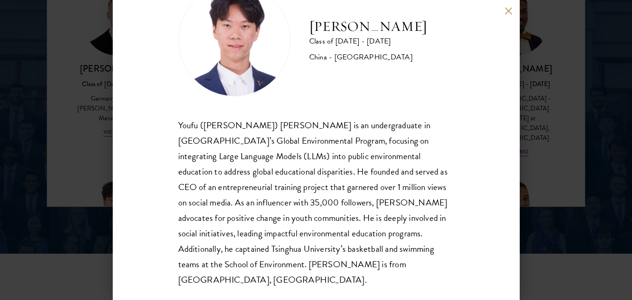
click at [510, 12] on button at bounding box center [508, 11] width 8 height 8
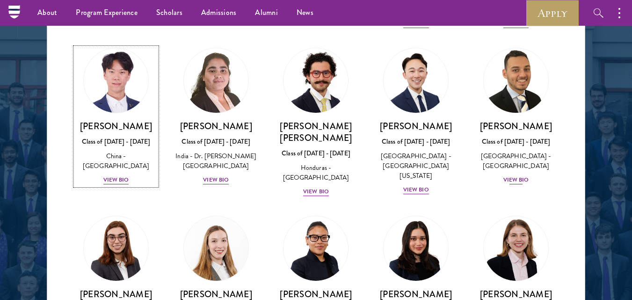
scroll to position [2090, 0]
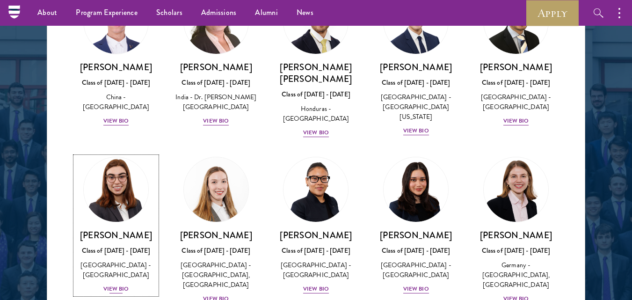
click at [122, 260] on div "United States of America - Harvard University" at bounding box center [115, 270] width 81 height 20
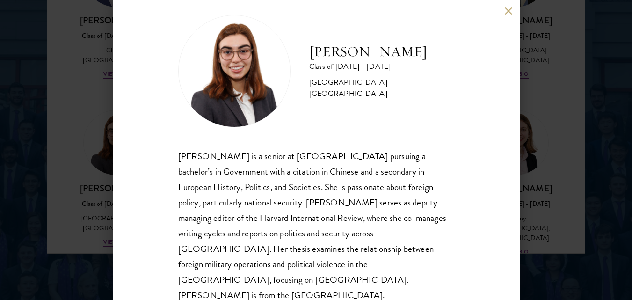
scroll to position [1156, 0]
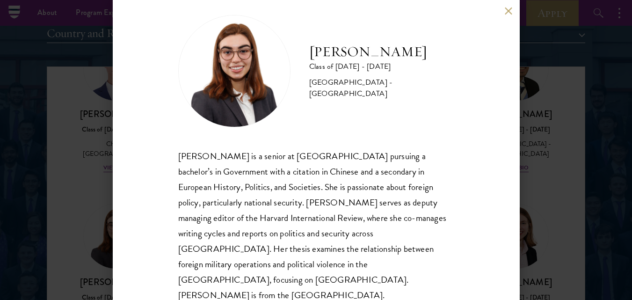
click at [506, 14] on button at bounding box center [508, 11] width 8 height 8
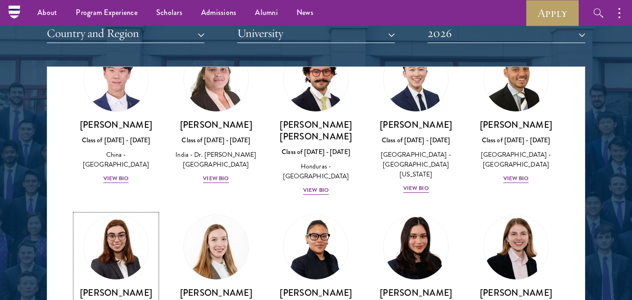
scroll to position [2044, 0]
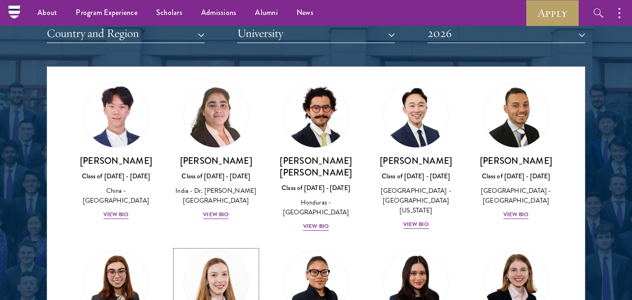
click at [223, 247] on img at bounding box center [215, 282] width 71 height 71
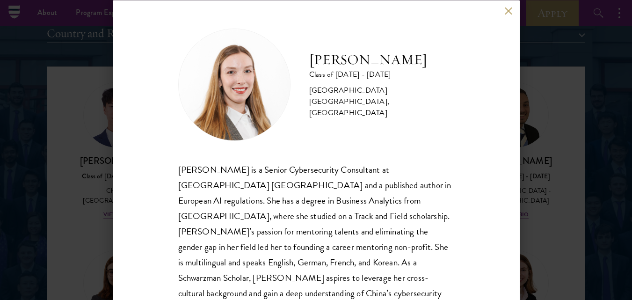
scroll to position [44, 0]
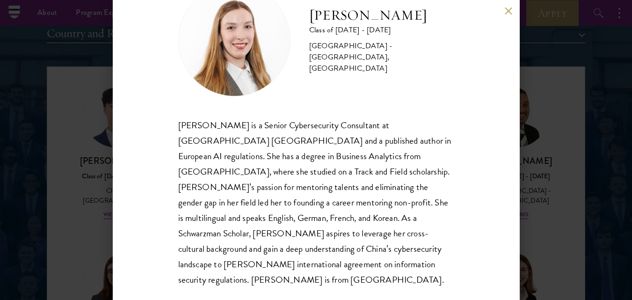
click at [508, 14] on button at bounding box center [508, 11] width 8 height 8
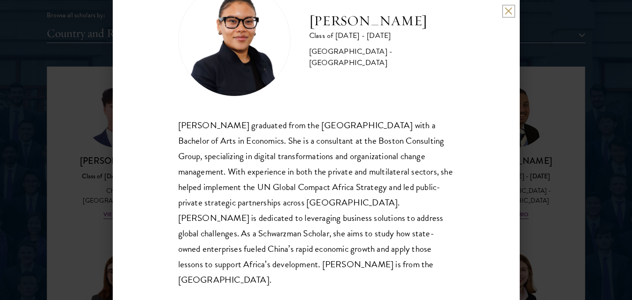
scroll to position [1202, 0]
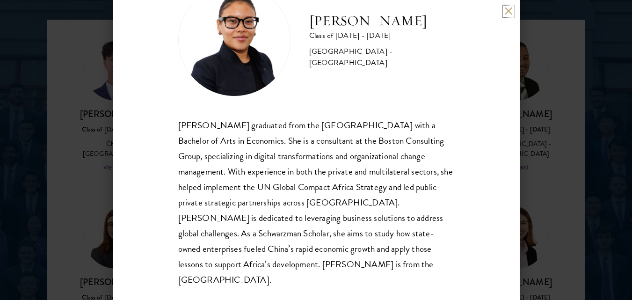
click at [510, 9] on button at bounding box center [508, 11] width 8 height 8
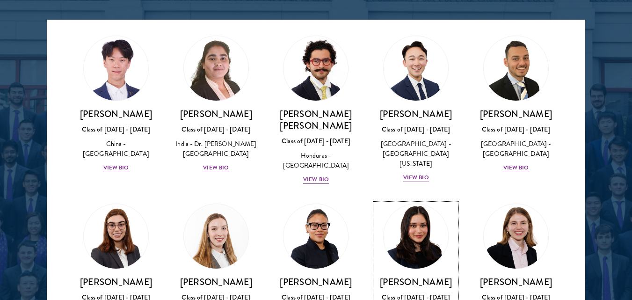
click at [414, 292] on div "Class of 2025 - 2026" at bounding box center [415, 297] width 81 height 10
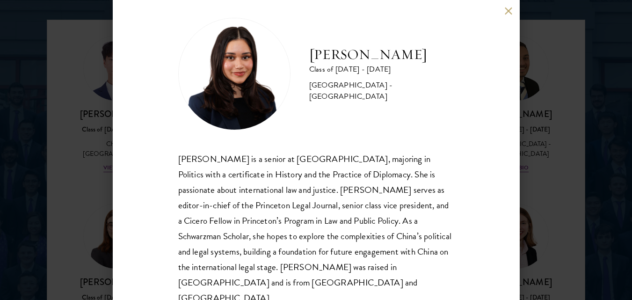
scroll to position [29, 0]
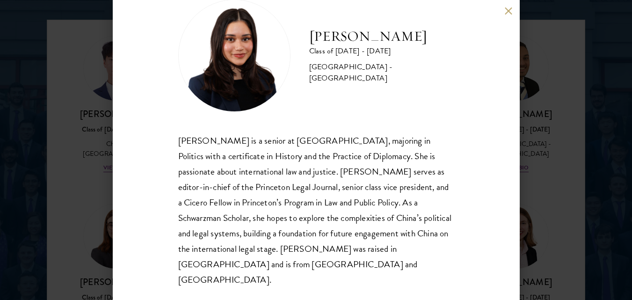
click at [506, 10] on button at bounding box center [508, 11] width 8 height 8
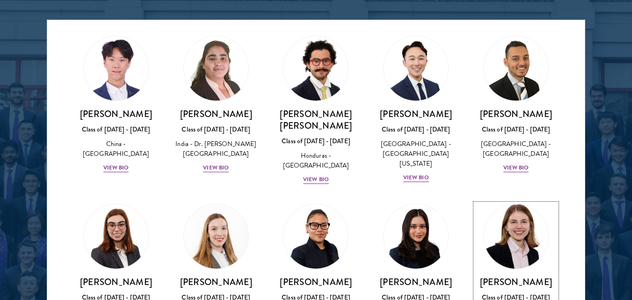
click at [507, 276] on h3 "Hannah Kuhn" at bounding box center [515, 282] width 81 height 12
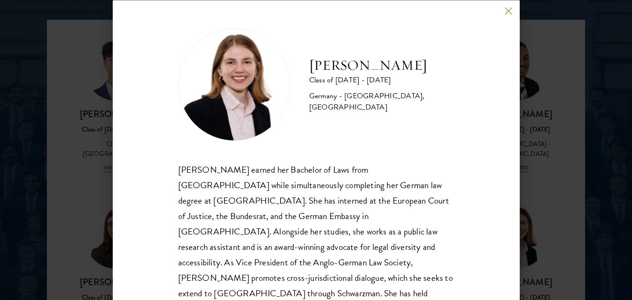
scroll to position [44, 0]
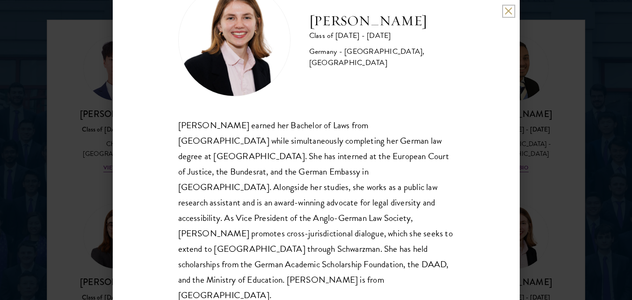
click at [507, 9] on button at bounding box center [508, 11] width 8 height 8
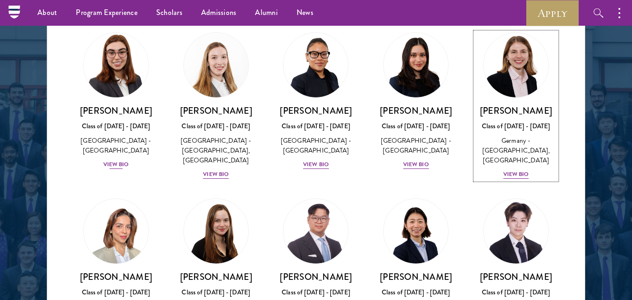
scroll to position [2231, 0]
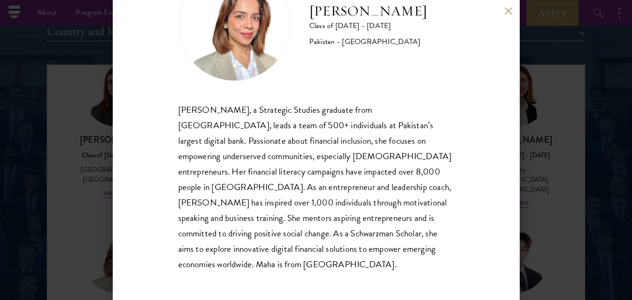
scroll to position [1156, 0]
click at [508, 7] on div "Maha Latif Class of 2025 - 2026 Pakistan - National Defence University Maha Lat…" at bounding box center [316, 150] width 407 height 300
click at [507, 14] on button at bounding box center [508, 11] width 8 height 8
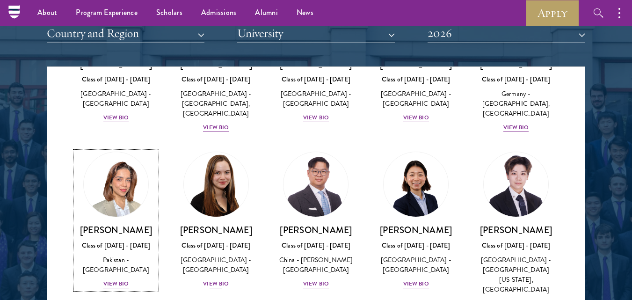
scroll to position [2324, 0]
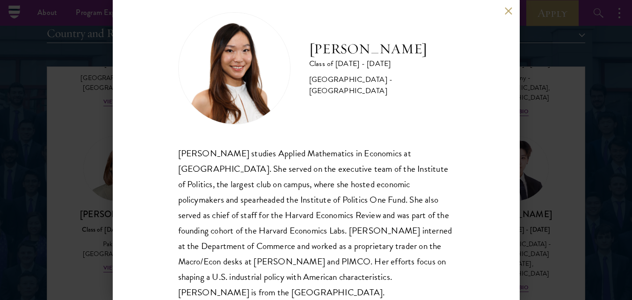
scroll to position [29, 0]
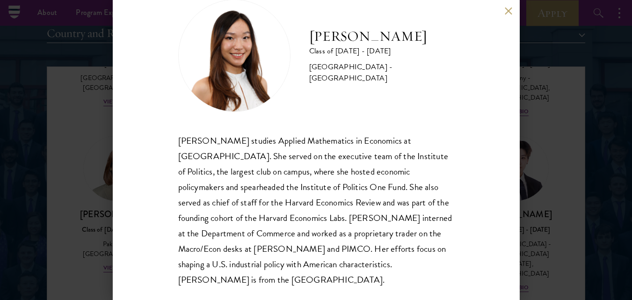
click at [238, 143] on div "Stephanie Lin studies Applied Mathematics in Economics at Harvard. She served o…" at bounding box center [316, 210] width 276 height 154
copy div "studies"
click at [312, 137] on div "Stephanie Lin studies Applied Mathematics in Economics at Harvard. She served o…" at bounding box center [316, 210] width 276 height 154
click at [510, 9] on button at bounding box center [508, 11] width 8 height 8
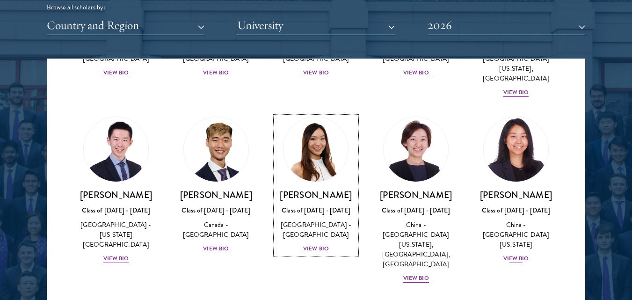
scroll to position [2558, 0]
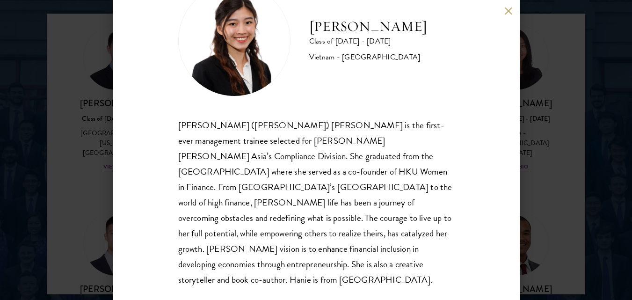
scroll to position [1210, 0]
click at [508, 14] on button at bounding box center [508, 11] width 8 height 8
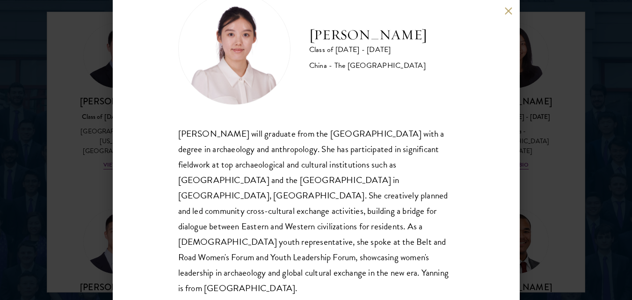
scroll to position [44, 0]
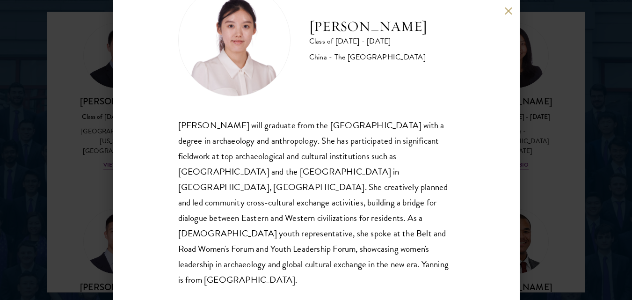
click at [507, 20] on div "Yanning Liu Class of 2025 - 2026 China - The University of Manchester Yanning L…" at bounding box center [316, 150] width 407 height 300
click at [508, 15] on div "Yanning Liu Class of 2025 - 2026 China - The University of Manchester Yanning L…" at bounding box center [316, 150] width 407 height 300
click at [511, 11] on button at bounding box center [508, 11] width 8 height 8
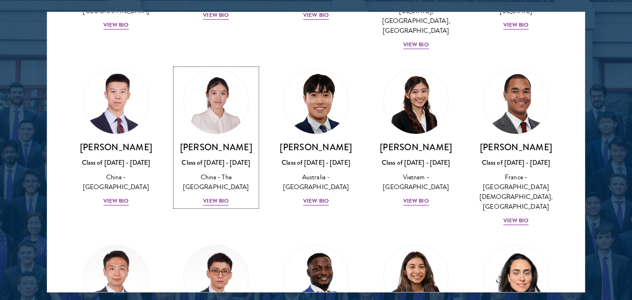
scroll to position [2698, 0]
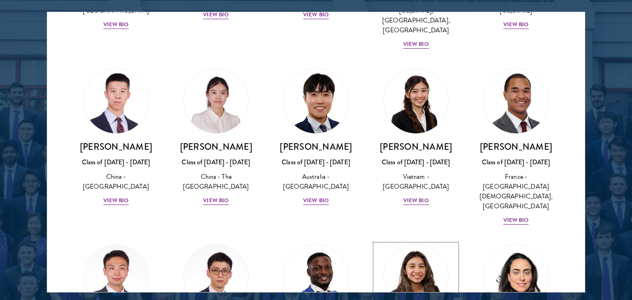
click at [418, 241] on img at bounding box center [415, 276] width 71 height 71
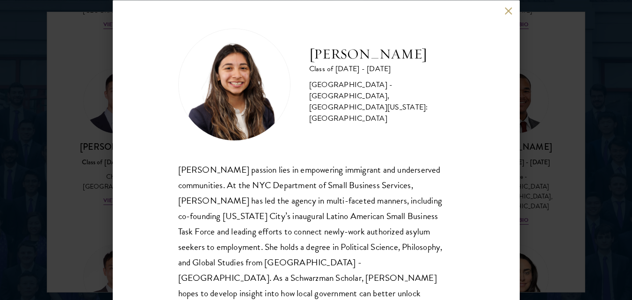
scroll to position [44, 0]
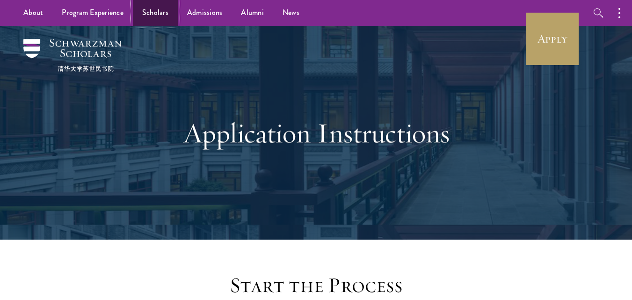
click at [149, 16] on link "Scholars" at bounding box center [155, 13] width 45 height 26
click at [176, 211] on div "Application Instructions" at bounding box center [316, 133] width 538 height 214
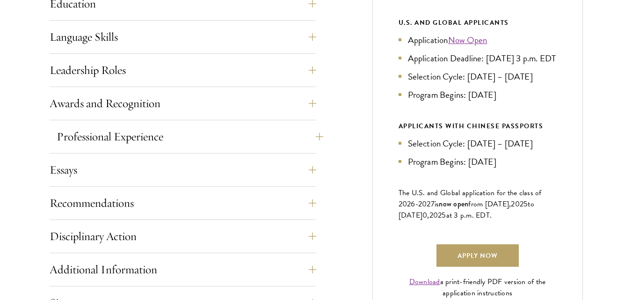
scroll to position [514, 0]
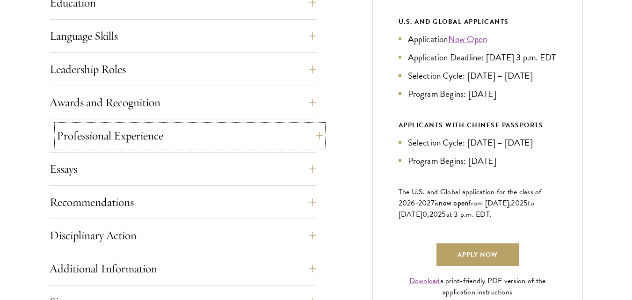
click at [231, 137] on button "Professional Experience" at bounding box center [190, 135] width 266 height 22
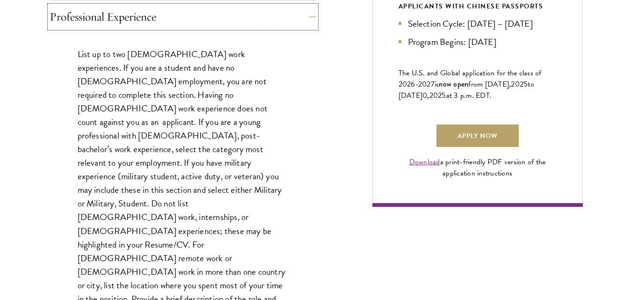
scroll to position [654, 0]
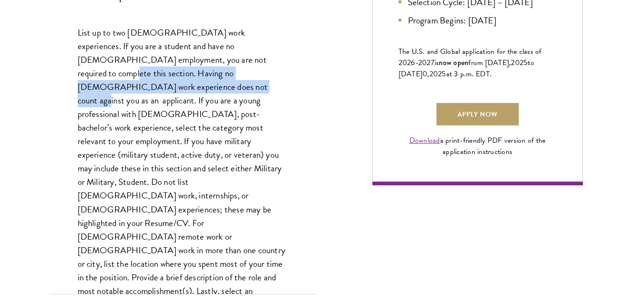
drag, startPoint x: 199, startPoint y: 59, endPoint x: 272, endPoint y: 71, distance: 73.9
click at [272, 71] on p "List up to two full-time work experiences. If you are a student and have no ful…" at bounding box center [183, 175] width 210 height 299
copy p "Having no full-time work experience does not count against you as an applicant."
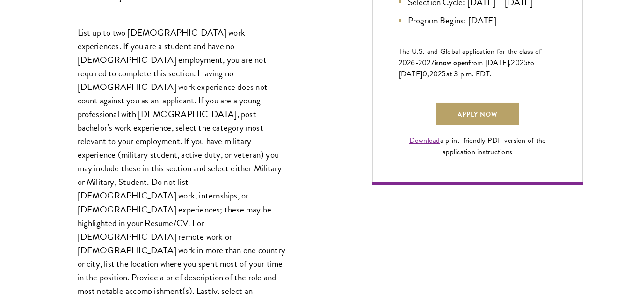
click at [213, 170] on p "List up to two full-time work experiences. If you are a student and have no ful…" at bounding box center [183, 175] width 210 height 299
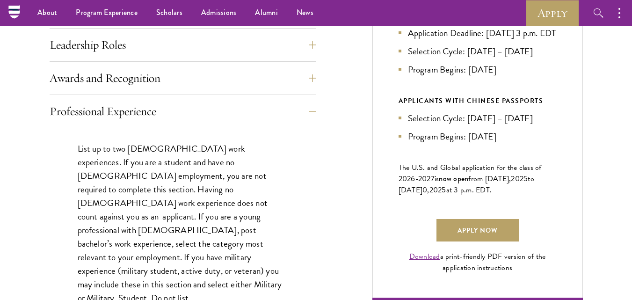
scroll to position [514, 0]
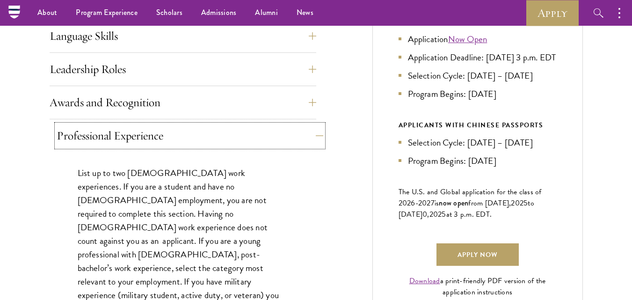
click at [243, 134] on button "Professional Experience" at bounding box center [190, 135] width 266 height 22
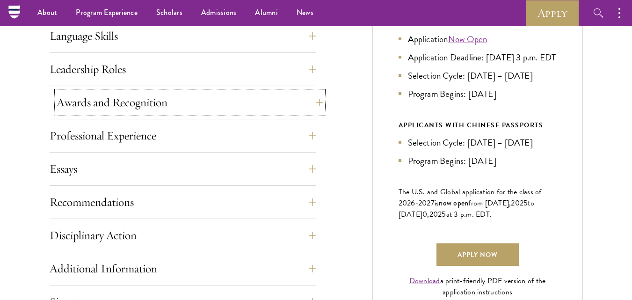
click at [251, 104] on button "Awards and Recognition" at bounding box center [190, 102] width 266 height 22
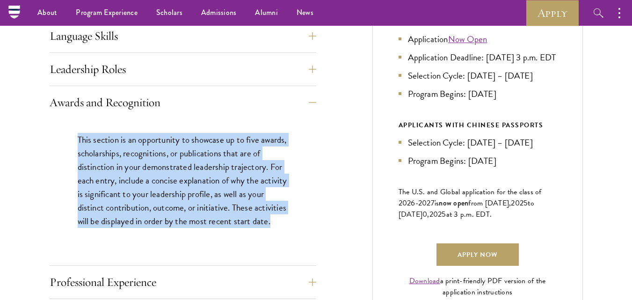
drag, startPoint x: 98, startPoint y: 239, endPoint x: 74, endPoint y: 140, distance: 101.9
click at [74, 140] on div "This section is an opportunity to showcase up to five awards, scholarships, rec…" at bounding box center [183, 185] width 266 height 132
copy p "This section is an opportunity to showcase up to five awards, scholarships, rec…"
click at [248, 154] on p "This section is an opportunity to showcase up to five awards, scholarships, rec…" at bounding box center [183, 180] width 210 height 95
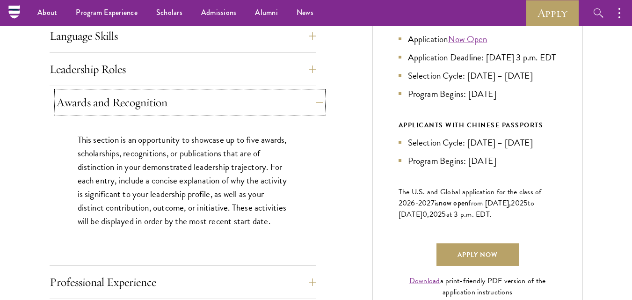
click at [225, 111] on button "Awards and Recognition" at bounding box center [190, 102] width 266 height 22
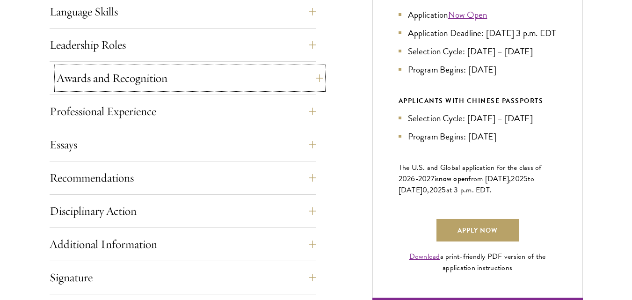
scroll to position [561, 0]
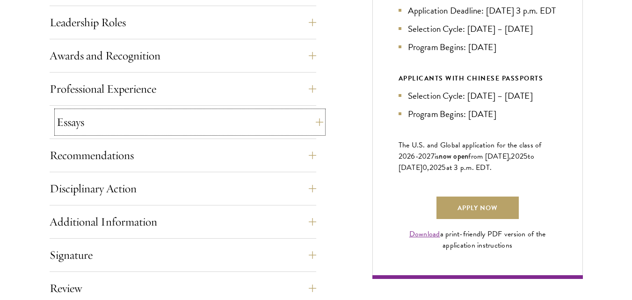
click at [134, 127] on button "Essays" at bounding box center [190, 122] width 266 height 22
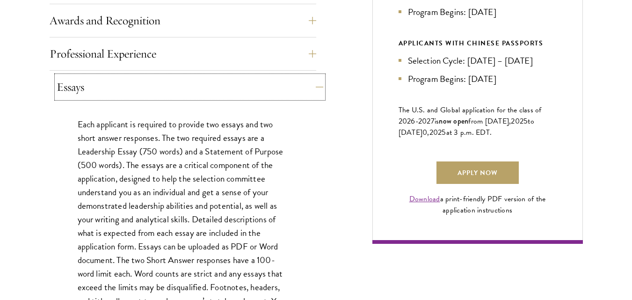
scroll to position [654, 0]
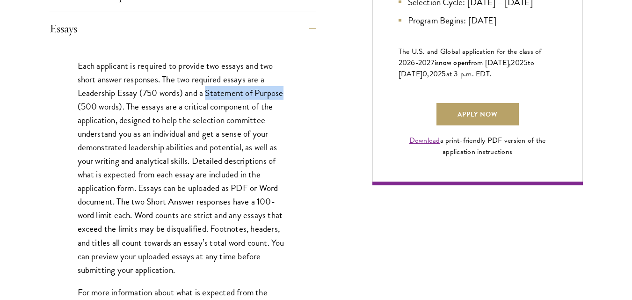
drag, startPoint x: 208, startPoint y: 92, endPoint x: 292, endPoint y: 93, distance: 84.2
click at [292, 93] on div "Each applicant is required to provide two essays and two short answer responses…" at bounding box center [183, 197] width 266 height 304
copy p "Statement of Purpose"
click at [318, 196] on div "Application Home Page The online application form must be completed in English.…" at bounding box center [316, 153] width 533 height 858
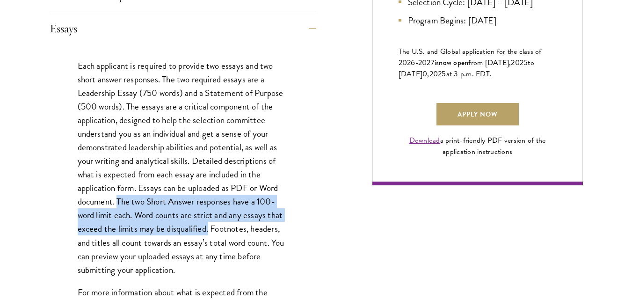
drag, startPoint x: 118, startPoint y: 199, endPoint x: 209, endPoint y: 234, distance: 97.1
click at [209, 234] on p "Each applicant is required to provide two essays and two short answer responses…" at bounding box center [183, 167] width 210 height 217
copy p "The two Short Answer responses have a 100-word limit each. Word counts are stri…"
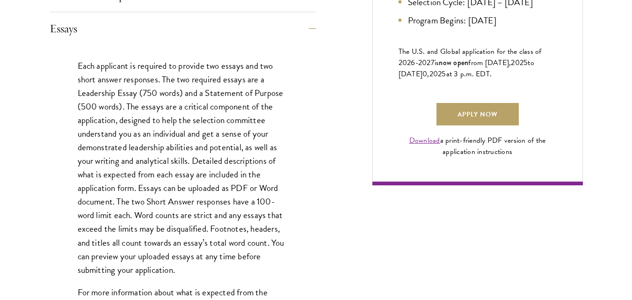
click at [301, 181] on div "Each applicant is required to provide two essays and two short answer responses…" at bounding box center [183, 197] width 266 height 304
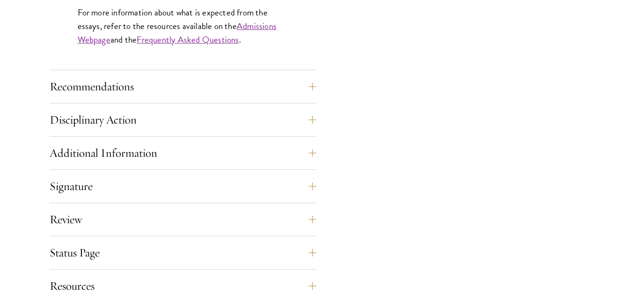
scroll to position [935, 0]
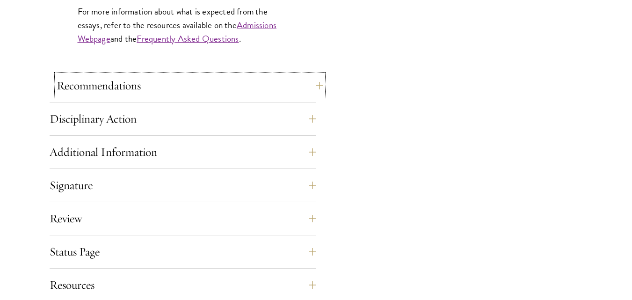
click at [151, 89] on button "Recommendations" at bounding box center [190, 85] width 266 height 22
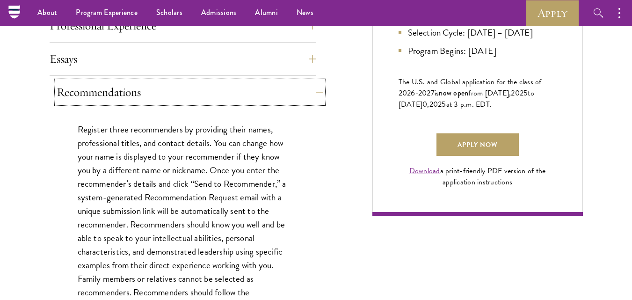
scroll to position [608, 0]
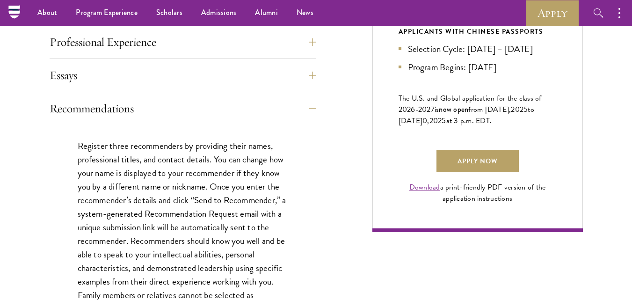
click at [144, 87] on div "Essays Each applicant is required to provide two essays and two short answer re…" at bounding box center [183, 78] width 266 height 28
click at [137, 110] on button "Recommendations" at bounding box center [190, 108] width 266 height 22
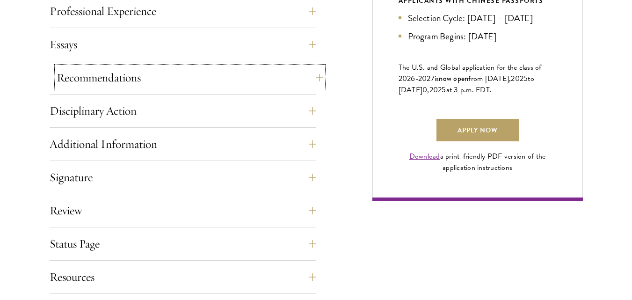
scroll to position [654, 0]
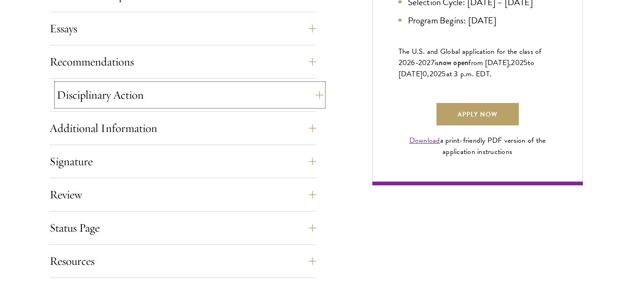
click at [152, 97] on button "Disciplinary Action" at bounding box center [190, 95] width 266 height 22
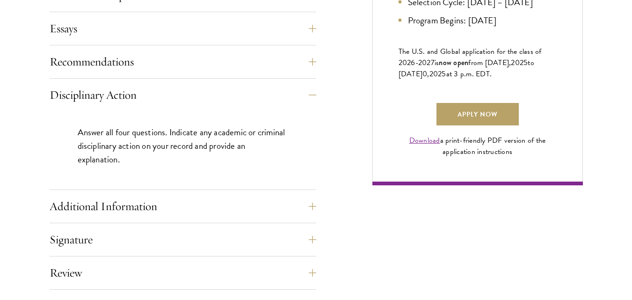
click at [122, 154] on p "Answer all four questions. Indicate any academic or criminal disciplinary actio…" at bounding box center [183, 145] width 210 height 41
drag, startPoint x: 122, startPoint y: 154, endPoint x: 122, endPoint y: 171, distance: 16.8
click at [122, 165] on p "Answer all four questions. Indicate any academic or criminal disciplinary actio…" at bounding box center [183, 145] width 210 height 41
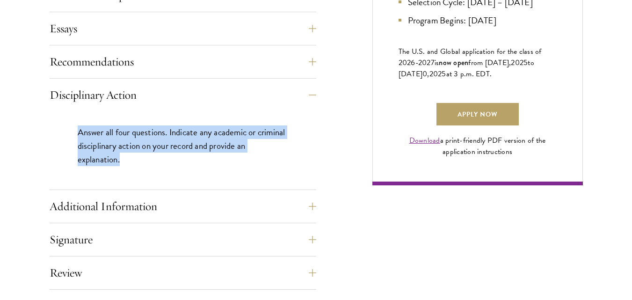
drag, startPoint x: 121, startPoint y: 162, endPoint x: 78, endPoint y: 133, distance: 51.9
click at [78, 133] on p "Answer all four questions. Indicate any academic or criminal disciplinary actio…" at bounding box center [183, 145] width 210 height 41
copy p "Answer all four questions. Indicate any academic or criminal disciplinary actio…"
click at [236, 135] on p "Answer all four questions. Indicate any academic or criminal disciplinary actio…" at bounding box center [183, 145] width 210 height 41
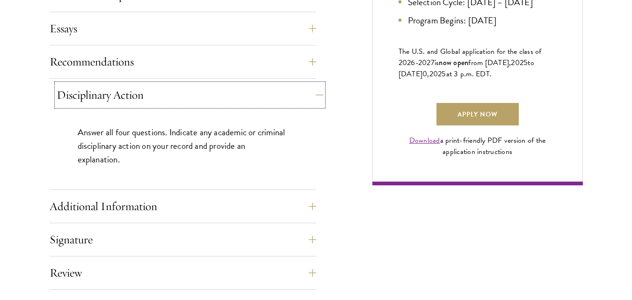
click at [277, 93] on button "Disciplinary Action" at bounding box center [190, 95] width 266 height 22
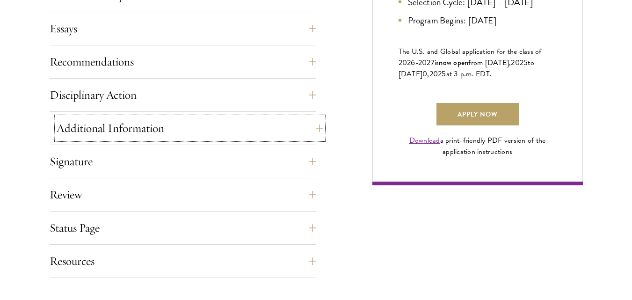
click at [198, 136] on button "Additional Information" at bounding box center [190, 128] width 266 height 22
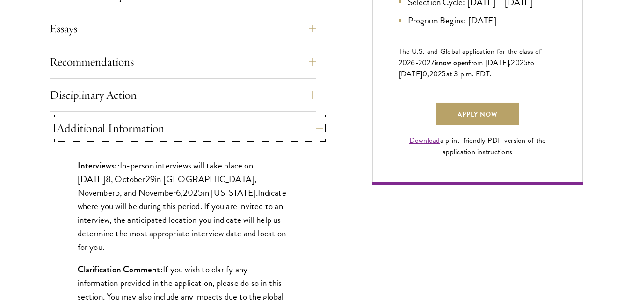
click at [195, 130] on button "Additional Information" at bounding box center [190, 128] width 266 height 22
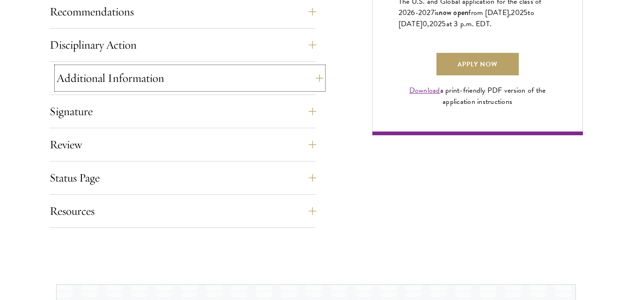
scroll to position [748, 0]
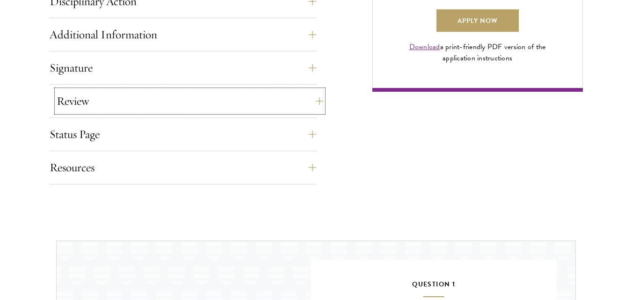
click at [132, 95] on button "Review" at bounding box center [190, 101] width 266 height 22
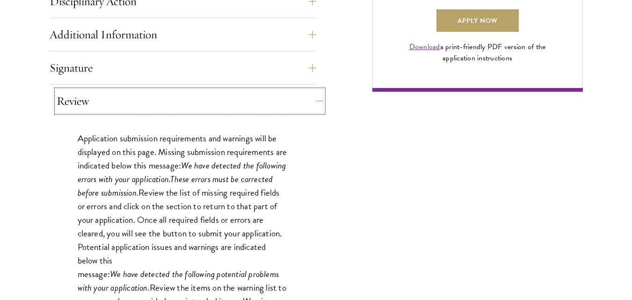
click at [132, 95] on button "Review" at bounding box center [190, 101] width 266 height 22
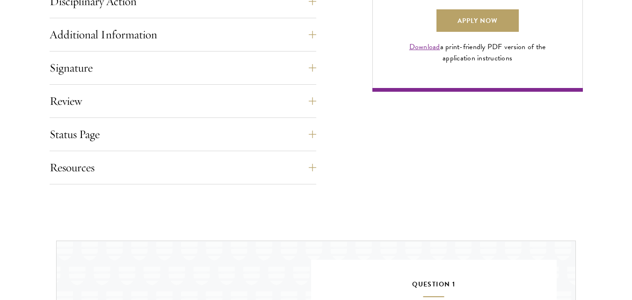
click at [147, 51] on div "Additional Information Interviews: : In-person interviews will take place on Oc…" at bounding box center [183, 37] width 266 height 28
click at [145, 60] on button "Signature" at bounding box center [190, 68] width 266 height 22
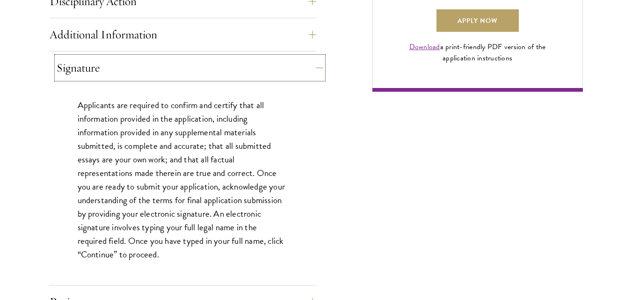
click at [145, 60] on button "Signature" at bounding box center [190, 68] width 266 height 22
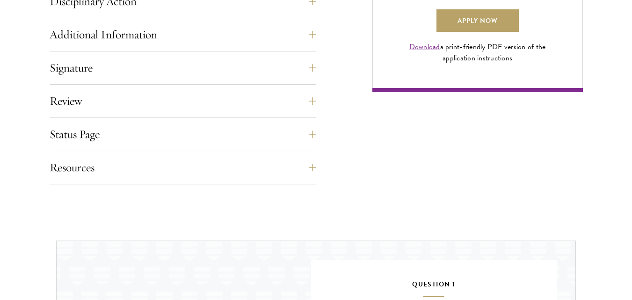
click at [405, 210] on article "Start the Process Take the first step toward joining a global community that wi…" at bounding box center [316, 196] width 632 height 1411
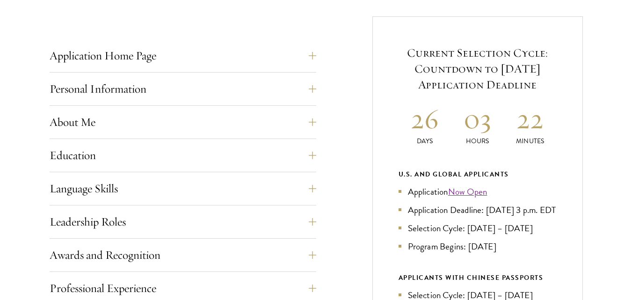
scroll to position [421, 0]
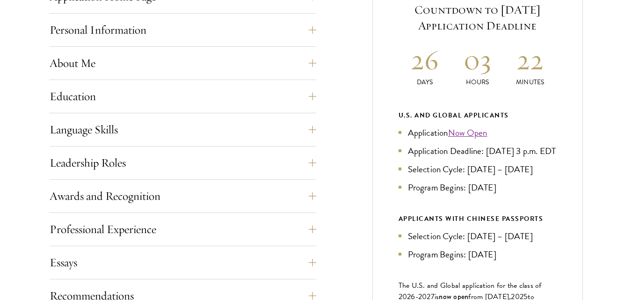
click at [317, 115] on div "Application Home Page The online application form must be completed in English.…" at bounding box center [316, 234] width 533 height 554
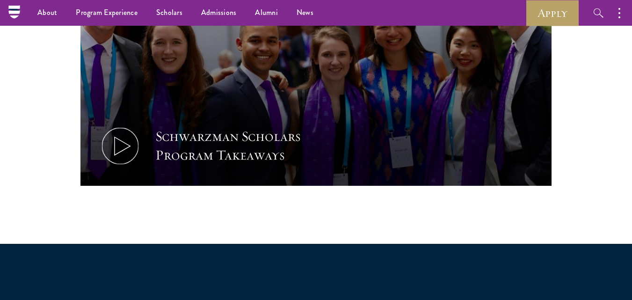
scroll to position [514, 0]
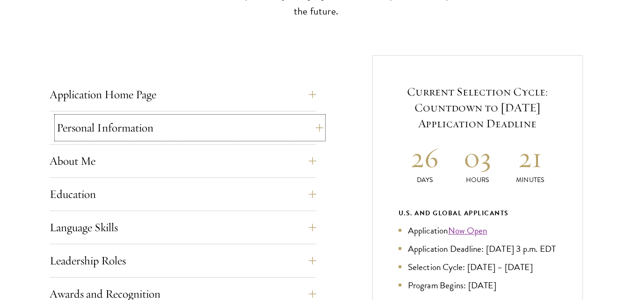
click at [174, 135] on button "Personal Information" at bounding box center [190, 127] width 266 height 22
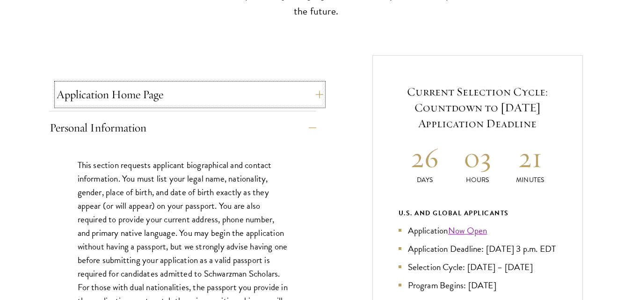
click at [187, 84] on button "Application Home Page" at bounding box center [190, 94] width 266 height 22
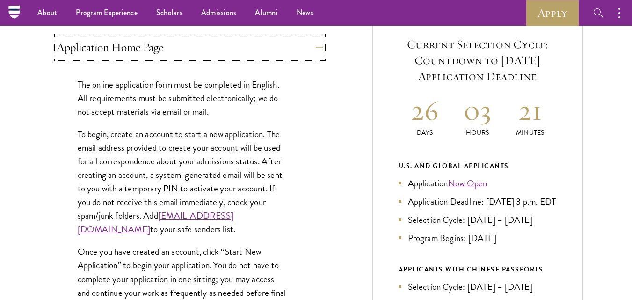
scroll to position [370, 0]
click at [212, 54] on button "Application Home Page" at bounding box center [190, 47] width 266 height 22
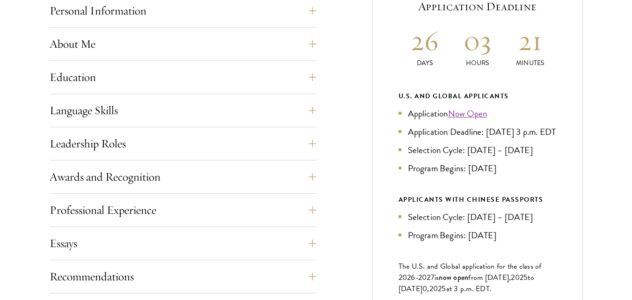
scroll to position [463, 0]
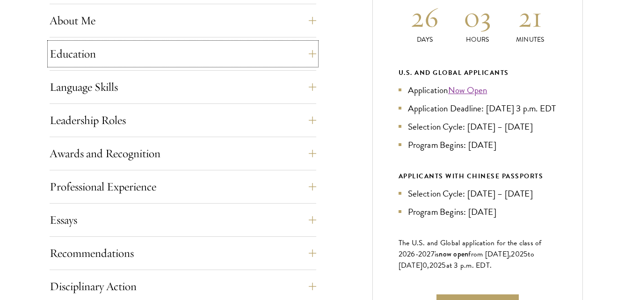
click at [212, 54] on button "Education" at bounding box center [183, 54] width 266 height 22
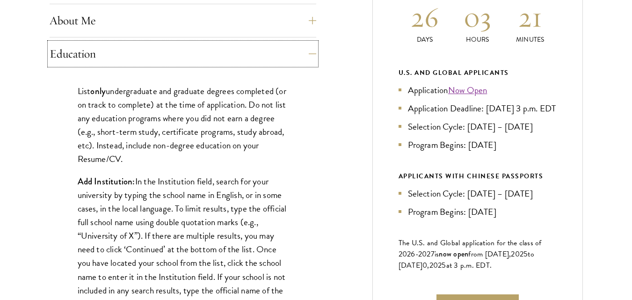
click at [212, 54] on button "Education" at bounding box center [183, 54] width 266 height 22
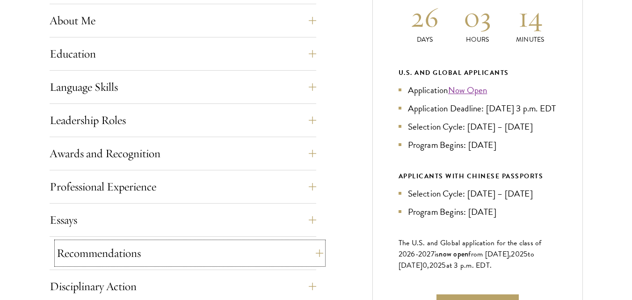
drag, startPoint x: 343, startPoint y: 93, endPoint x: 249, endPoint y: 256, distance: 187.9
click at [249, 256] on button "Recommendations" at bounding box center [190, 253] width 266 height 22
